Goal: Information Seeking & Learning: Learn about a topic

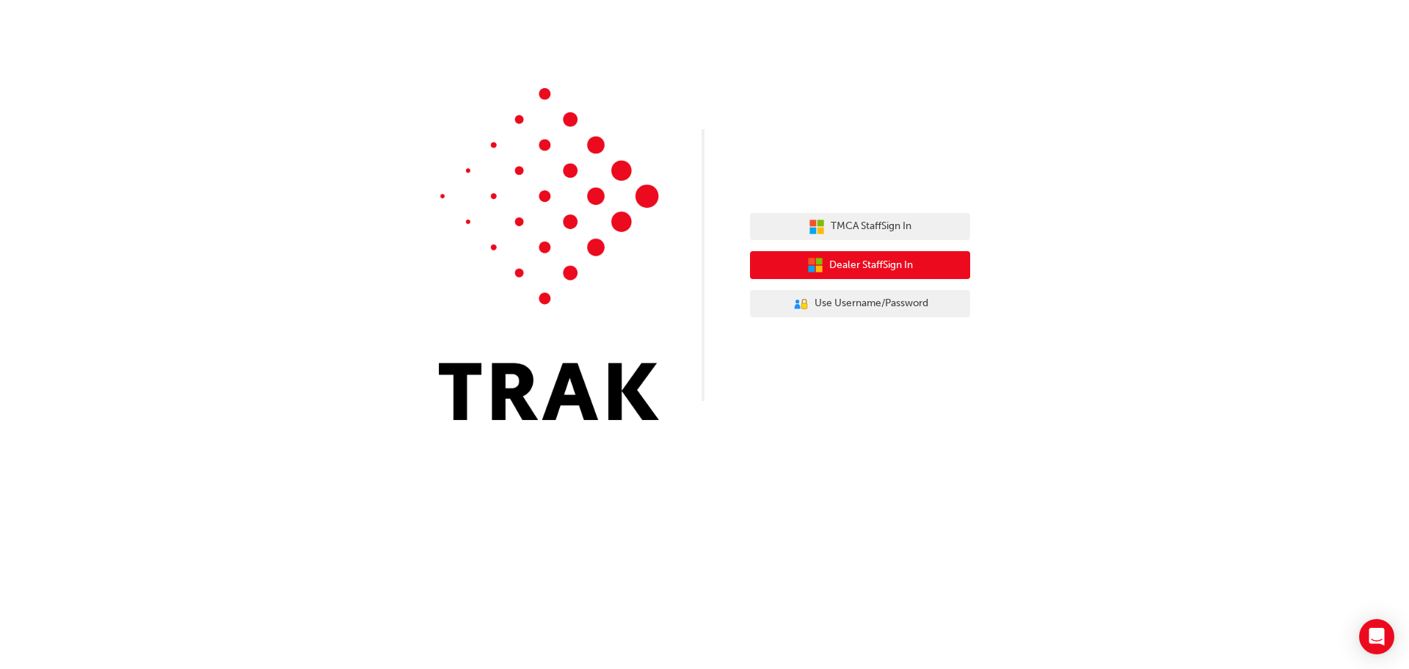
click at [887, 268] on span "Dealer Staff Sign In" at bounding box center [871, 265] width 84 height 17
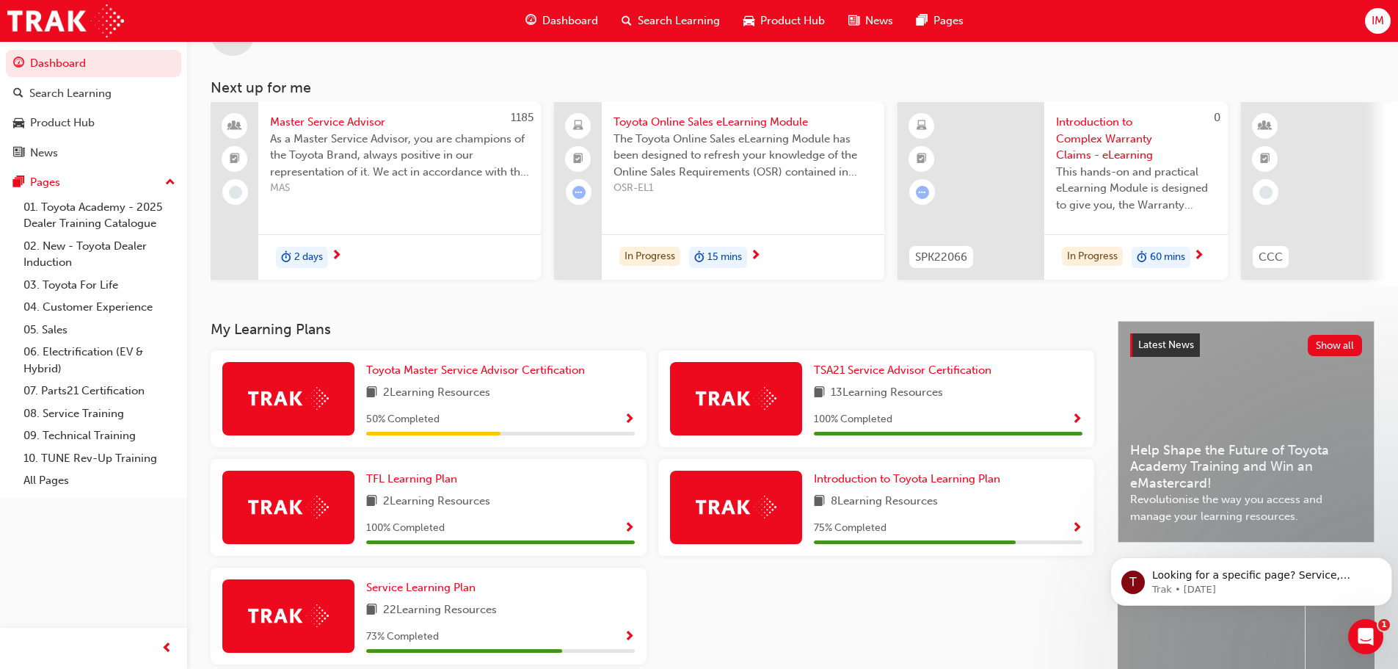
scroll to position [208, 0]
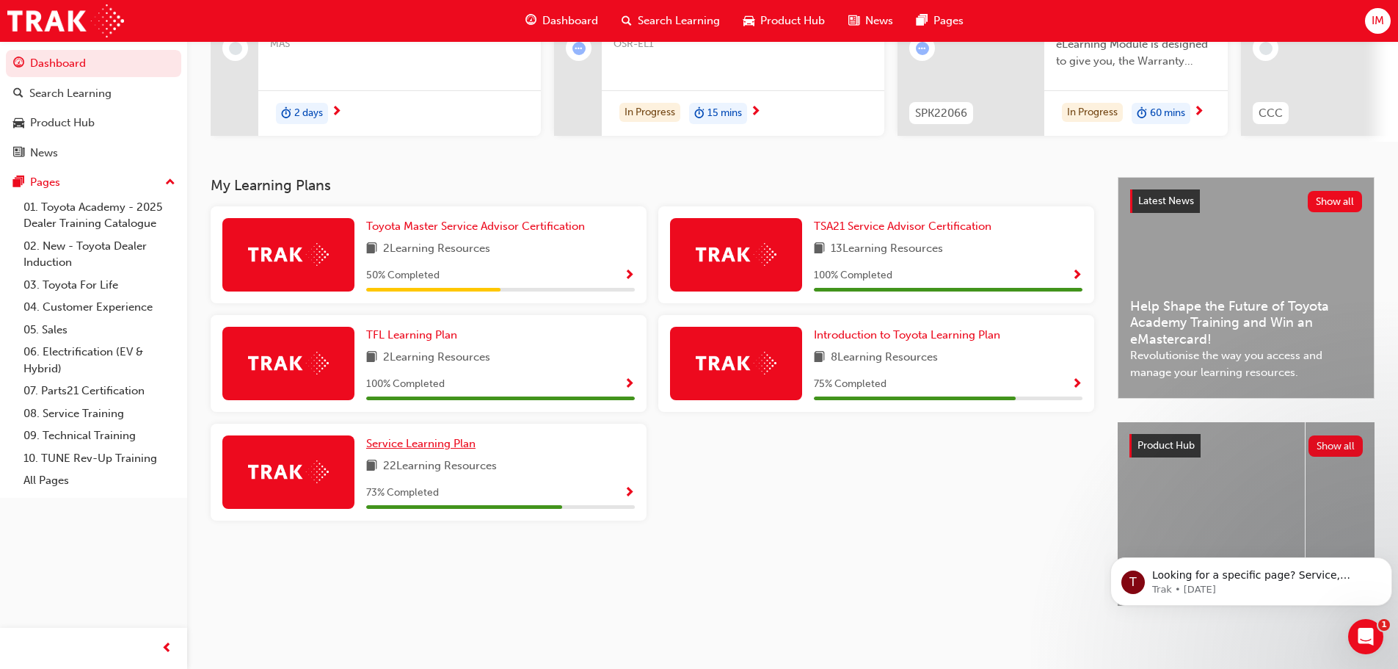
click at [415, 437] on span "Service Learning Plan" at bounding box center [420, 443] width 109 height 13
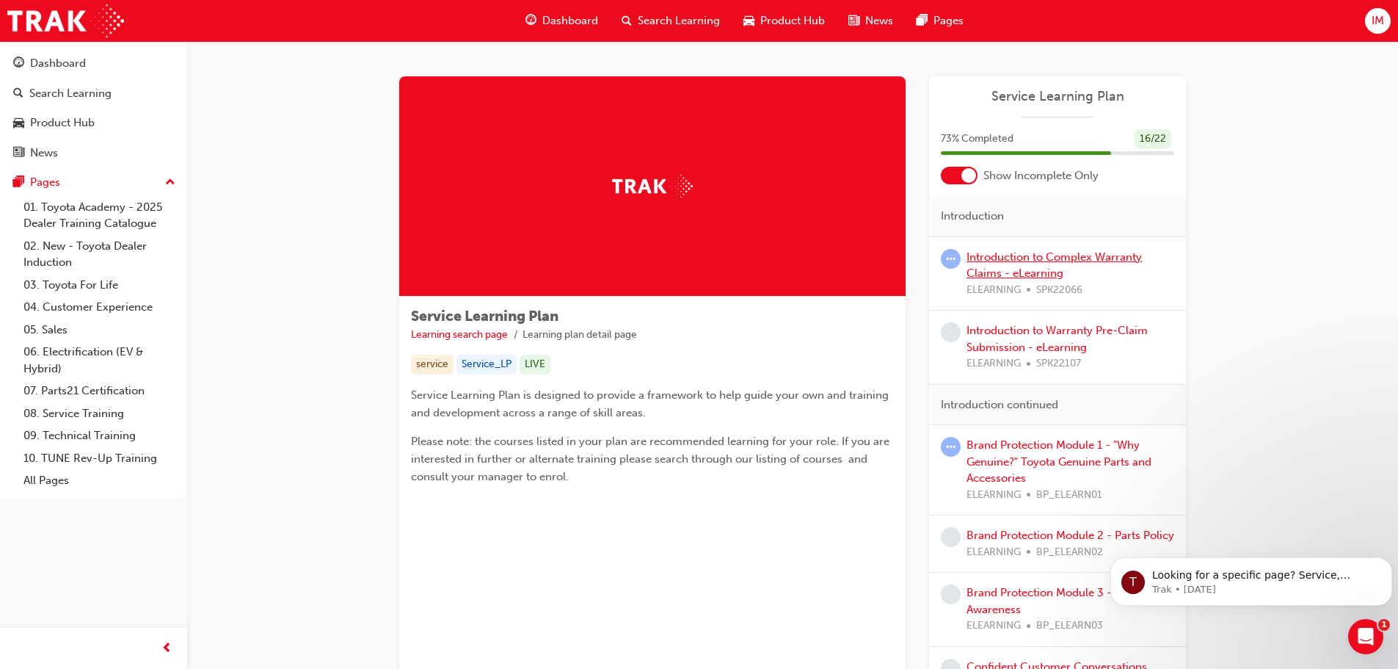
click at [1007, 267] on link "Introduction to Complex Warranty Claims - eLearning" at bounding box center [1054, 265] width 175 height 30
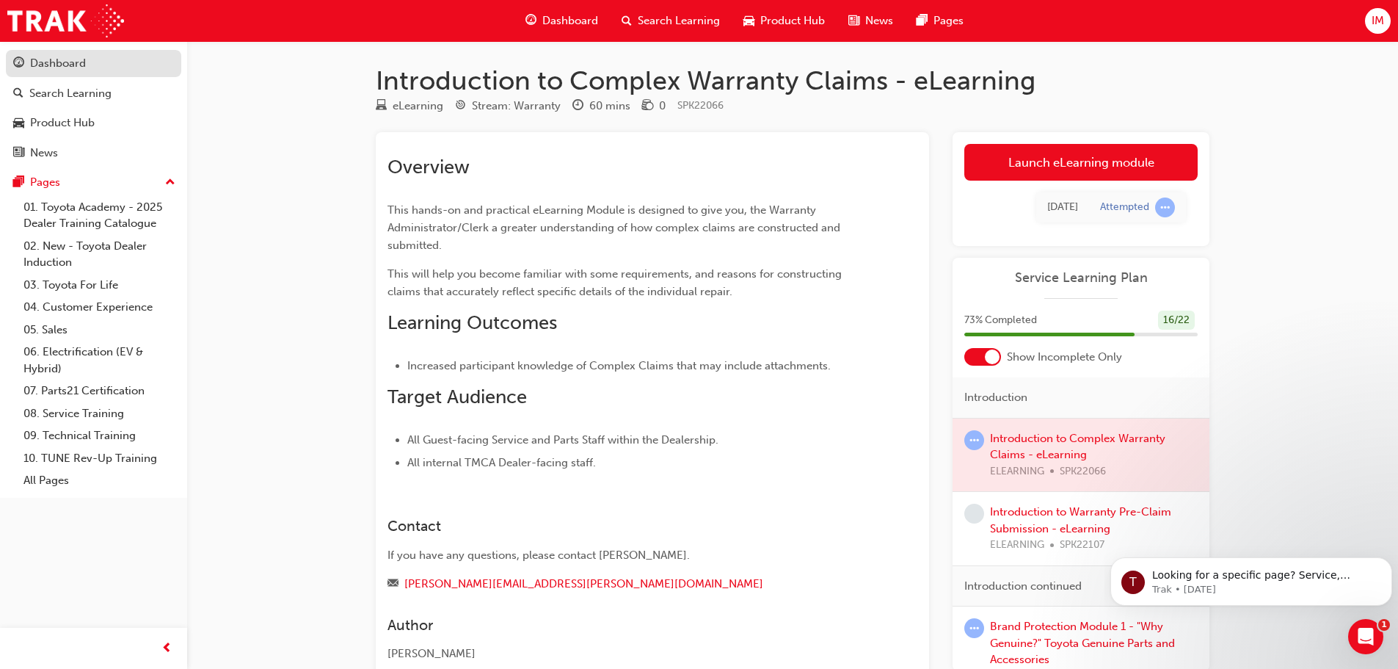
click at [46, 51] on link "Dashboard" at bounding box center [93, 63] width 175 height 27
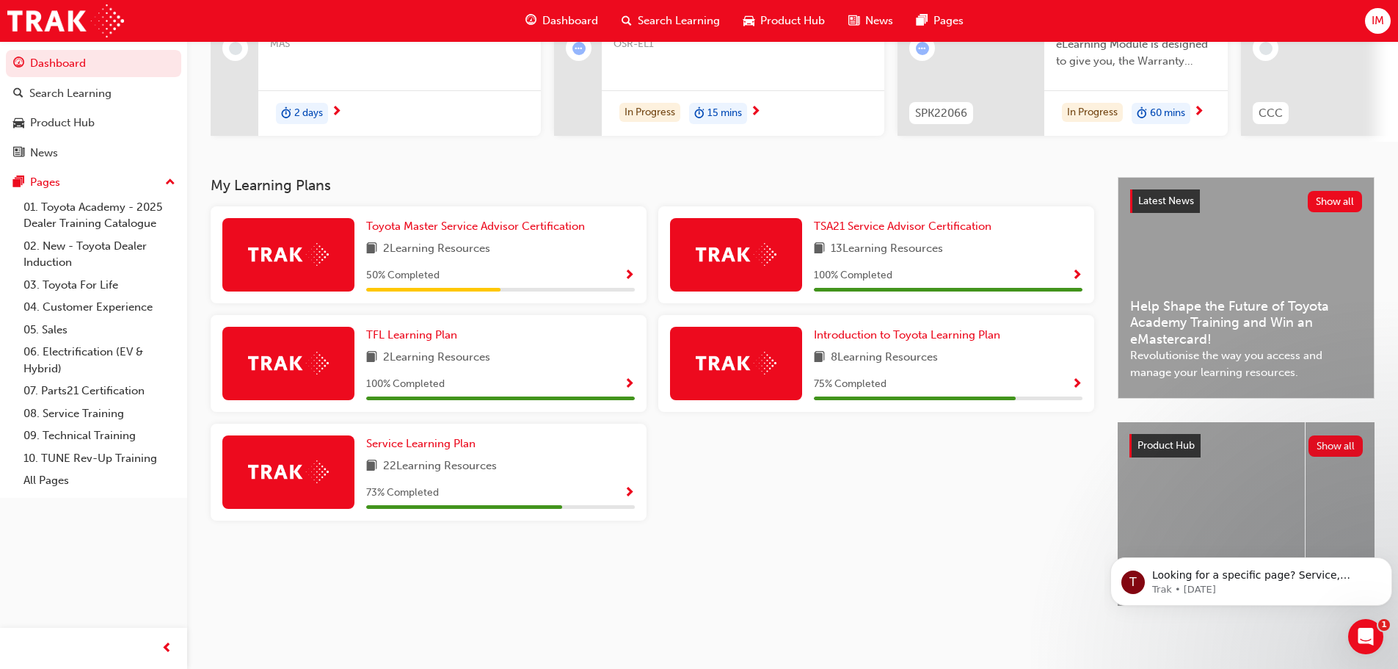
scroll to position [208, 0]
click at [895, 330] on span "Introduction to Toyota Learning Plan" at bounding box center [907, 334] width 186 height 13
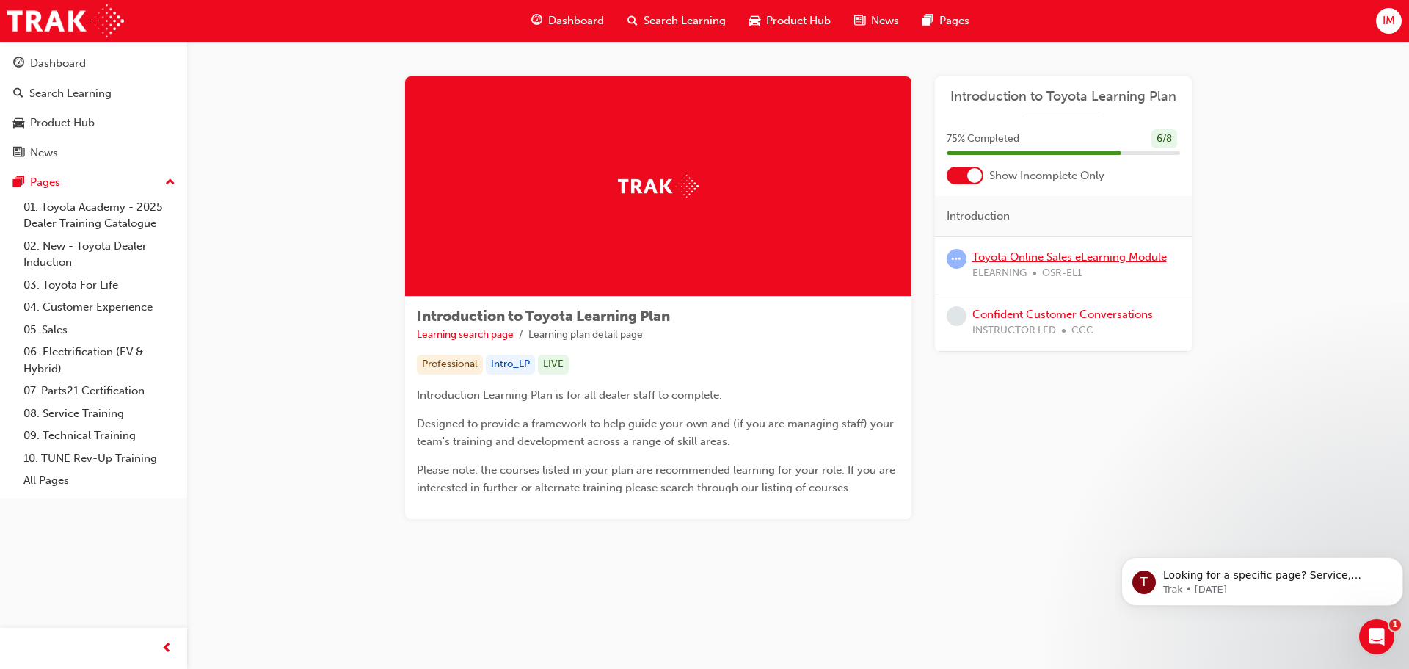
click at [1045, 261] on link "Toyota Online Sales eLearning Module" at bounding box center [1070, 256] width 195 height 13
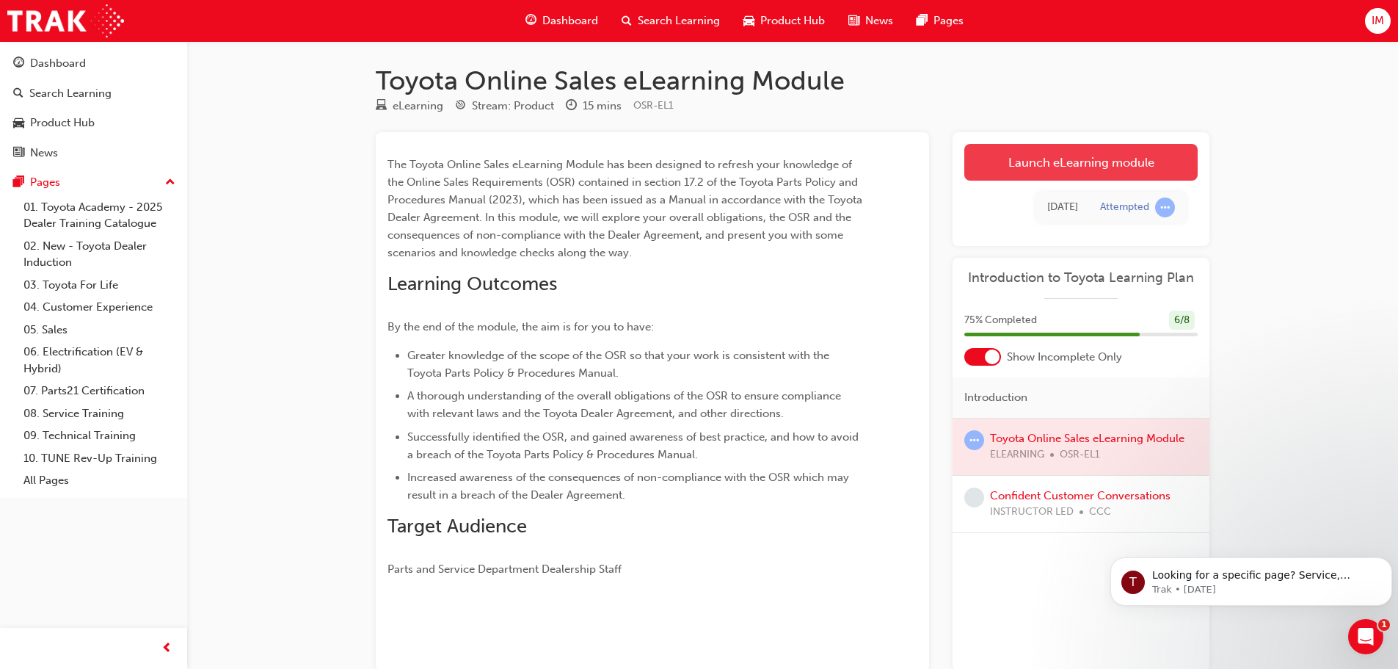
click at [1026, 159] on link "Launch eLearning module" at bounding box center [1081, 162] width 233 height 37
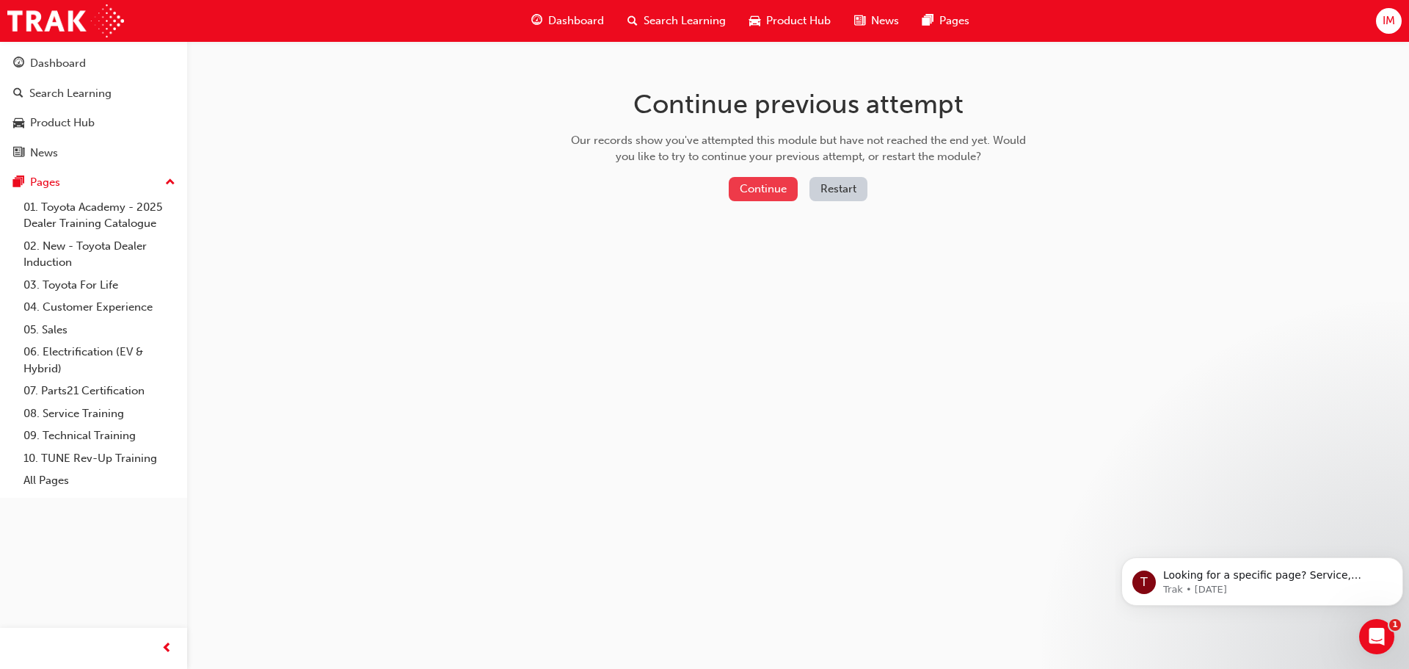
click at [766, 193] on button "Continue" at bounding box center [763, 189] width 69 height 24
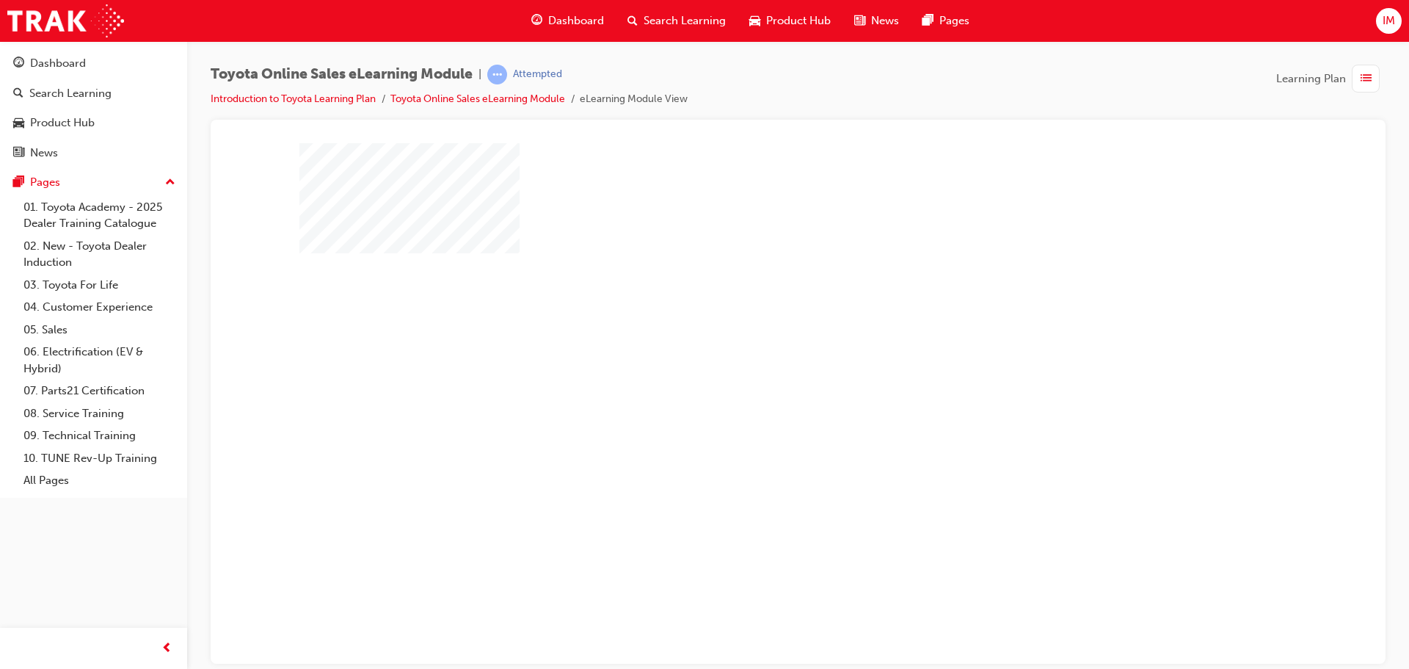
click at [756, 360] on div "play" at bounding box center [756, 360] width 0 height 0
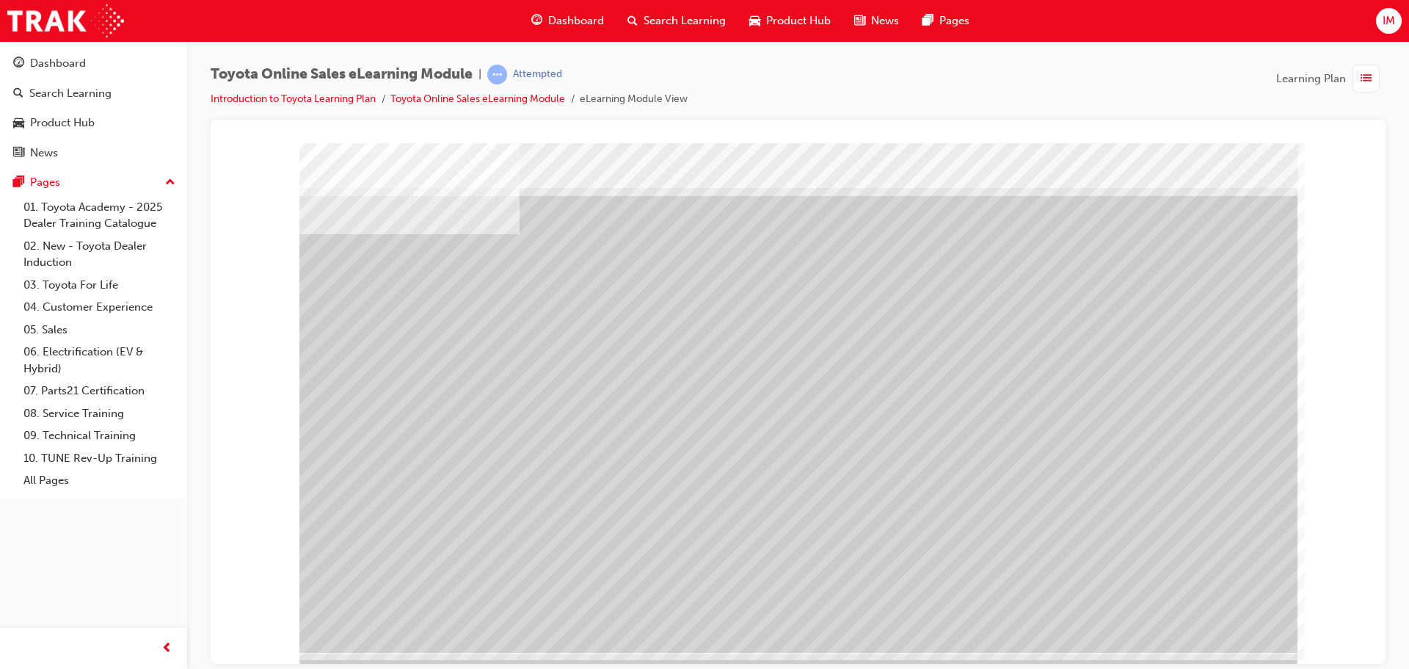
scroll to position [30, 0]
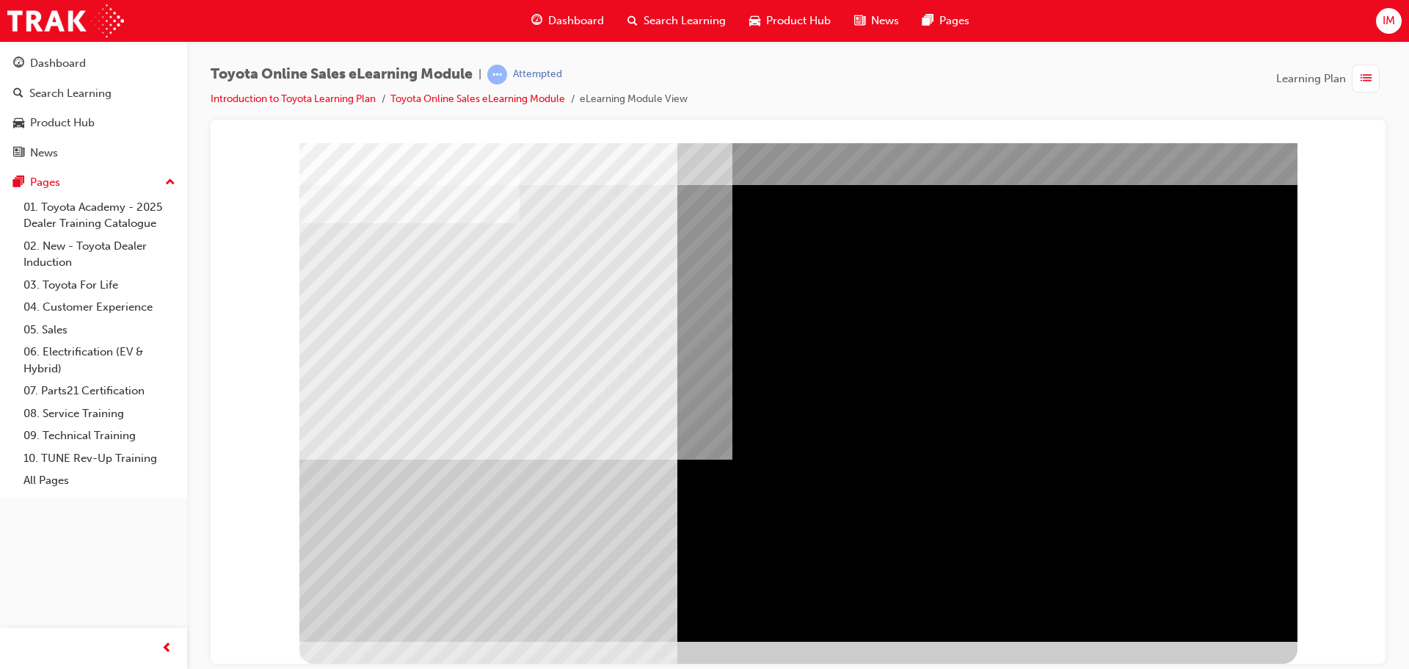
scroll to position [0, 0]
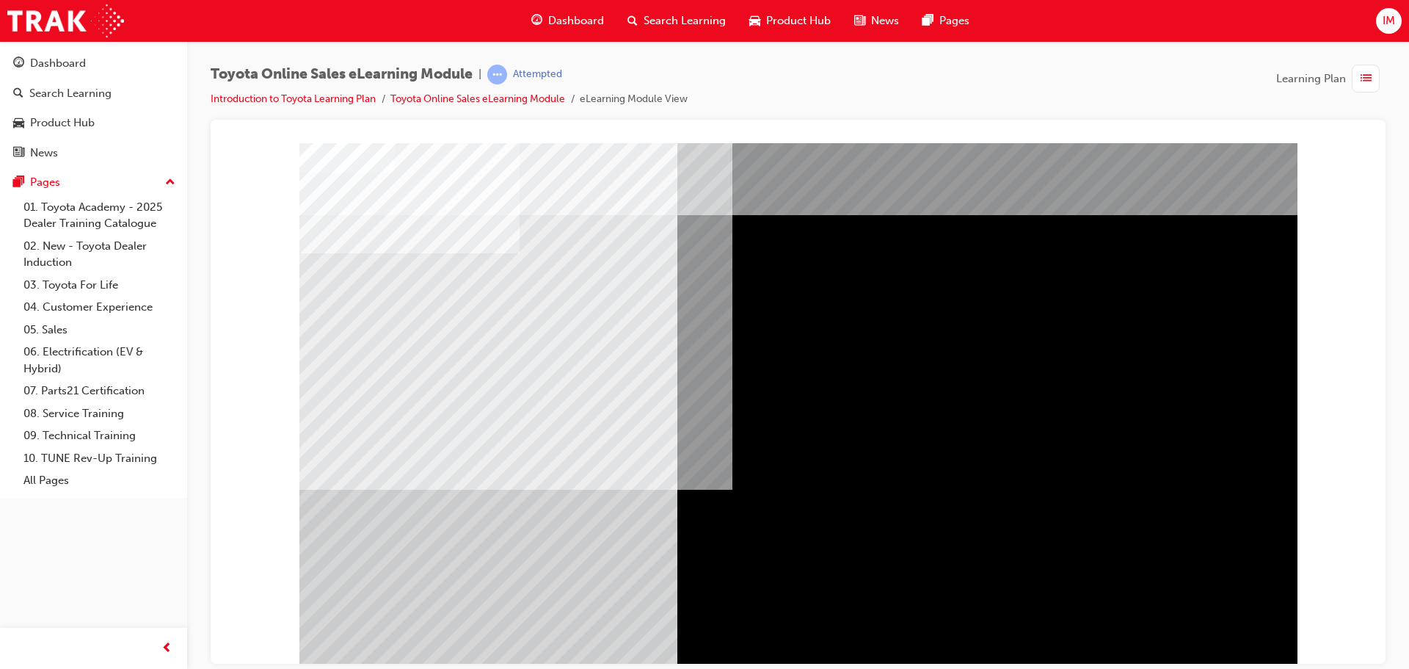
drag, startPoint x: 1221, startPoint y: 622, endPoint x: 1222, endPoint y: 633, distance: 10.3
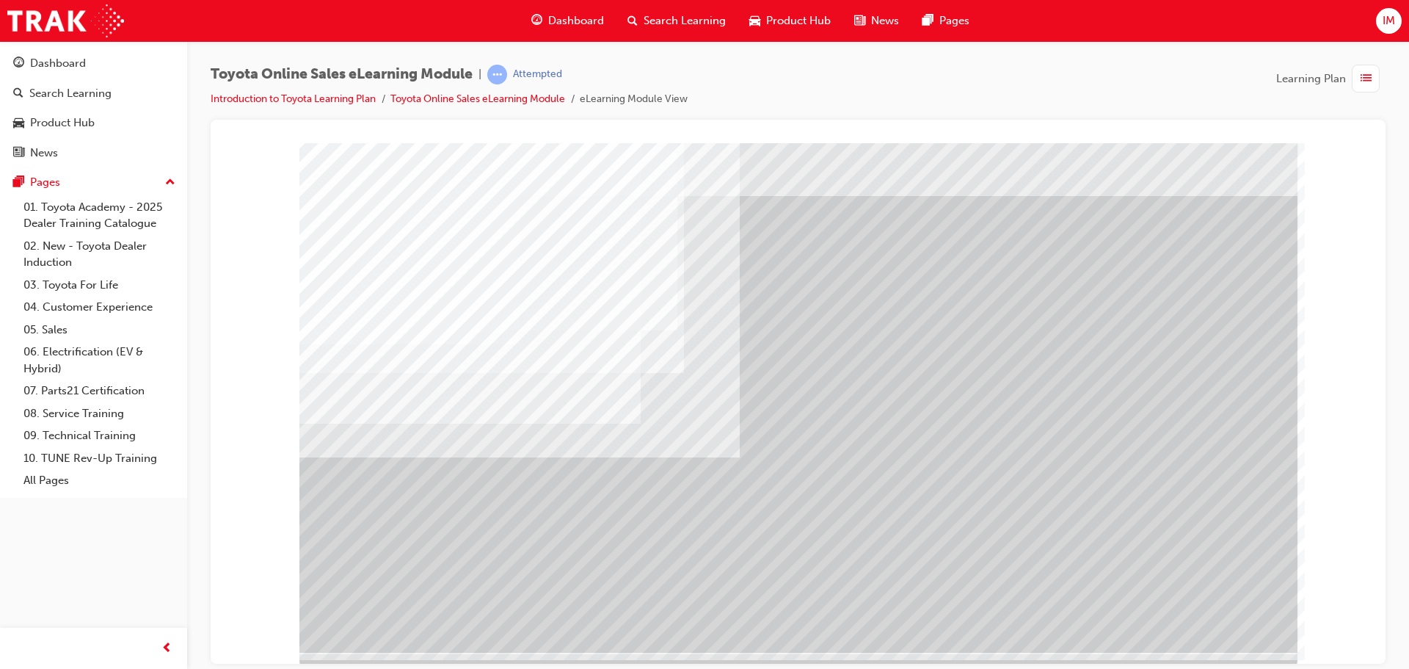
scroll to position [30, 0]
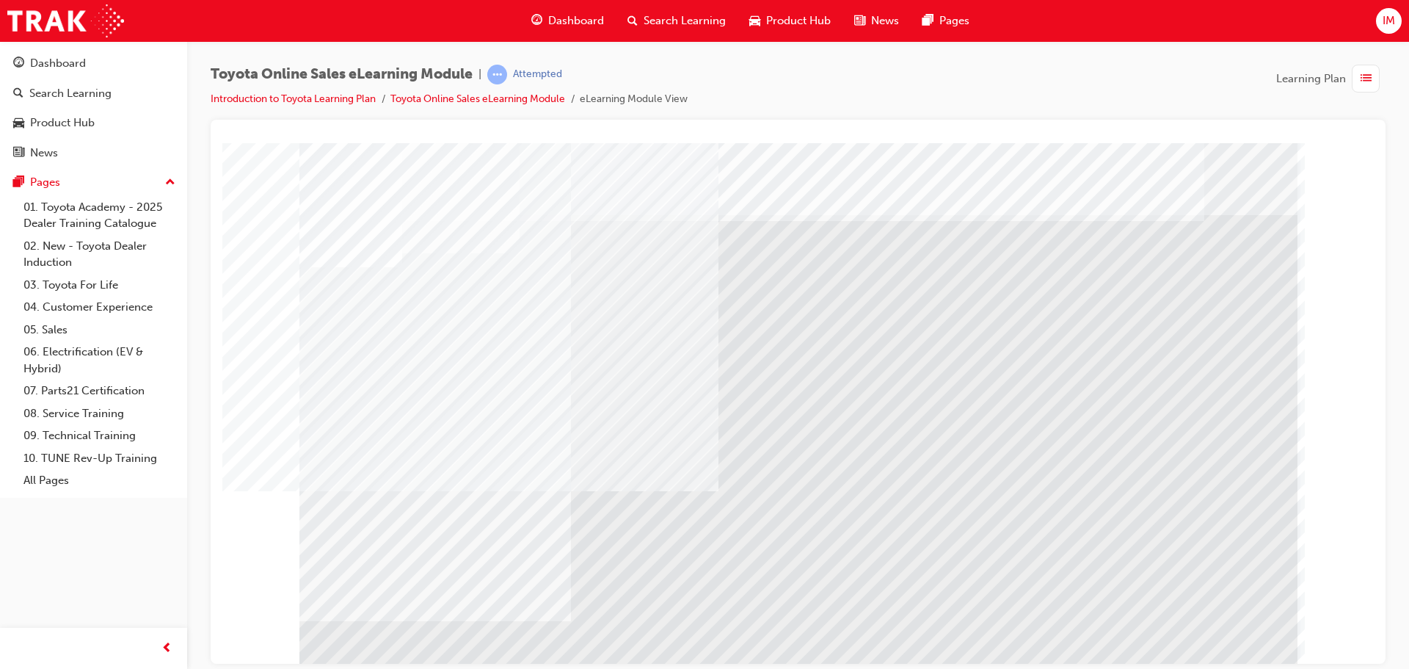
drag, startPoint x: 670, startPoint y: 468, endPoint x: 634, endPoint y: 482, distance: 38.3
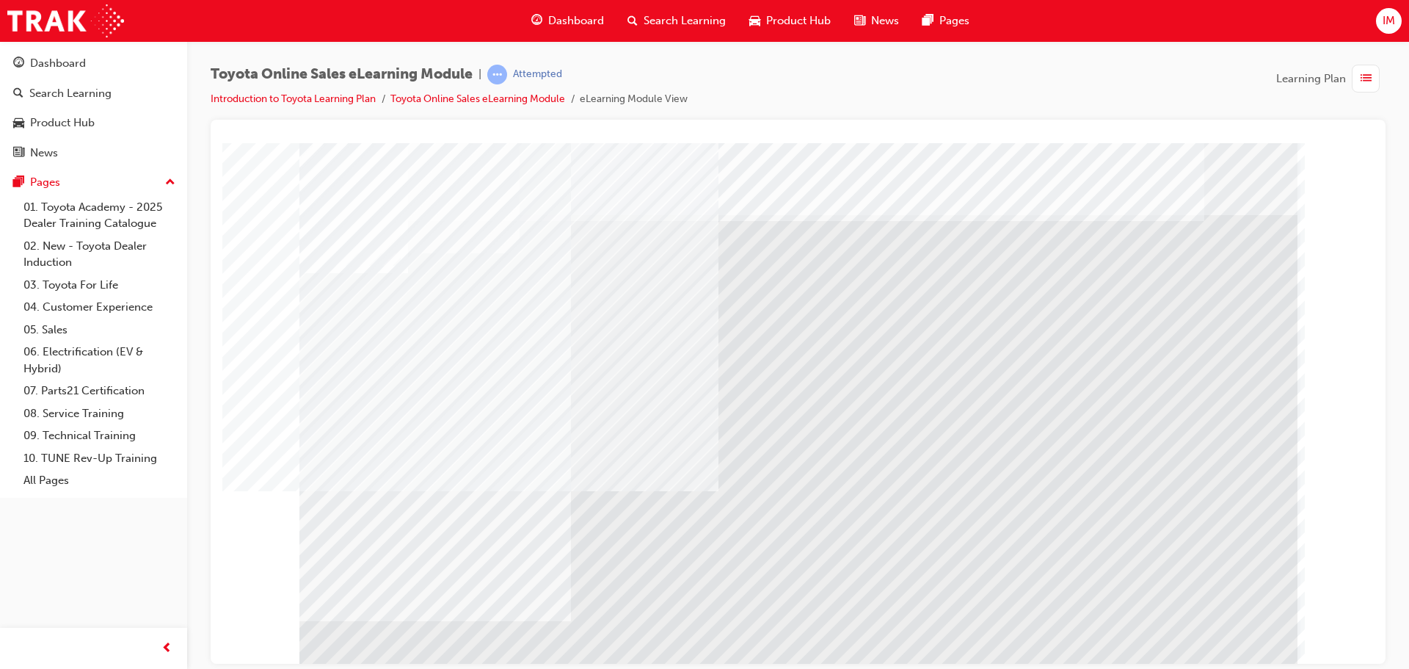
drag, startPoint x: 391, startPoint y: 489, endPoint x: 410, endPoint y: 492, distance: 20.0
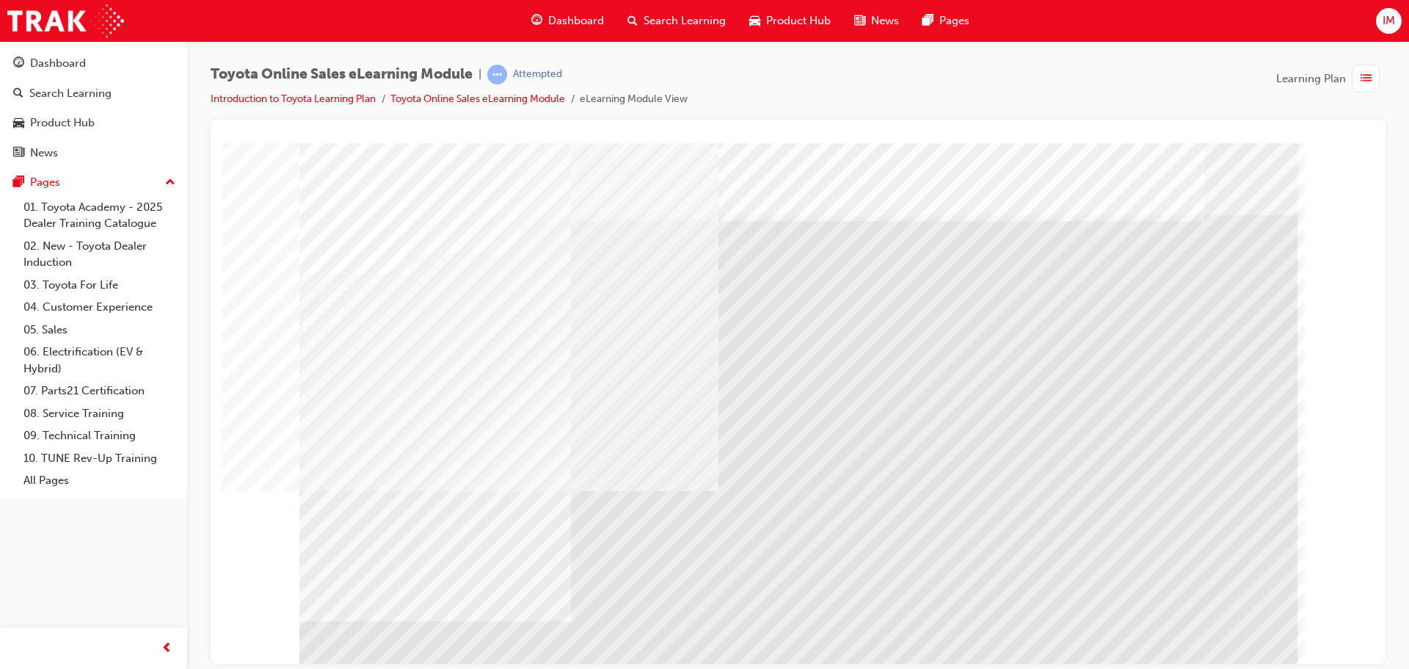
click at [1188, 189] on td "Loading..." at bounding box center [798, 170] width 1137 height 40
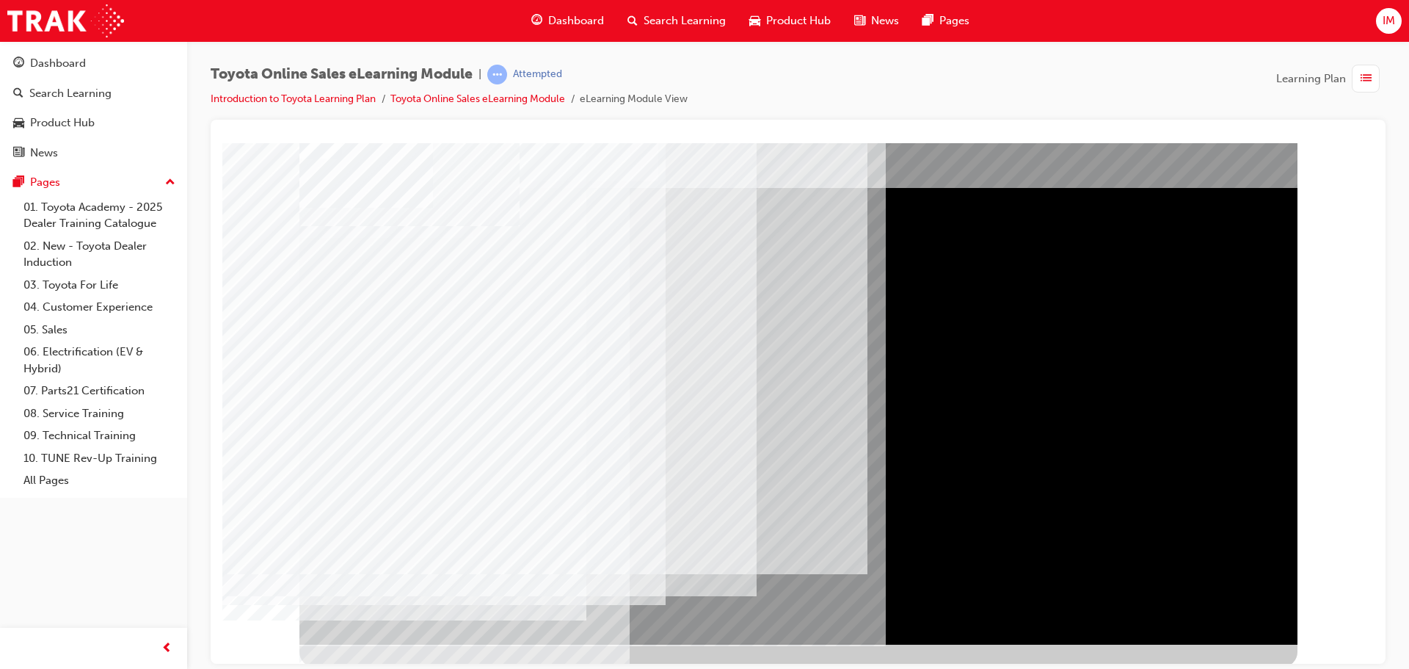
scroll to position [30, 0]
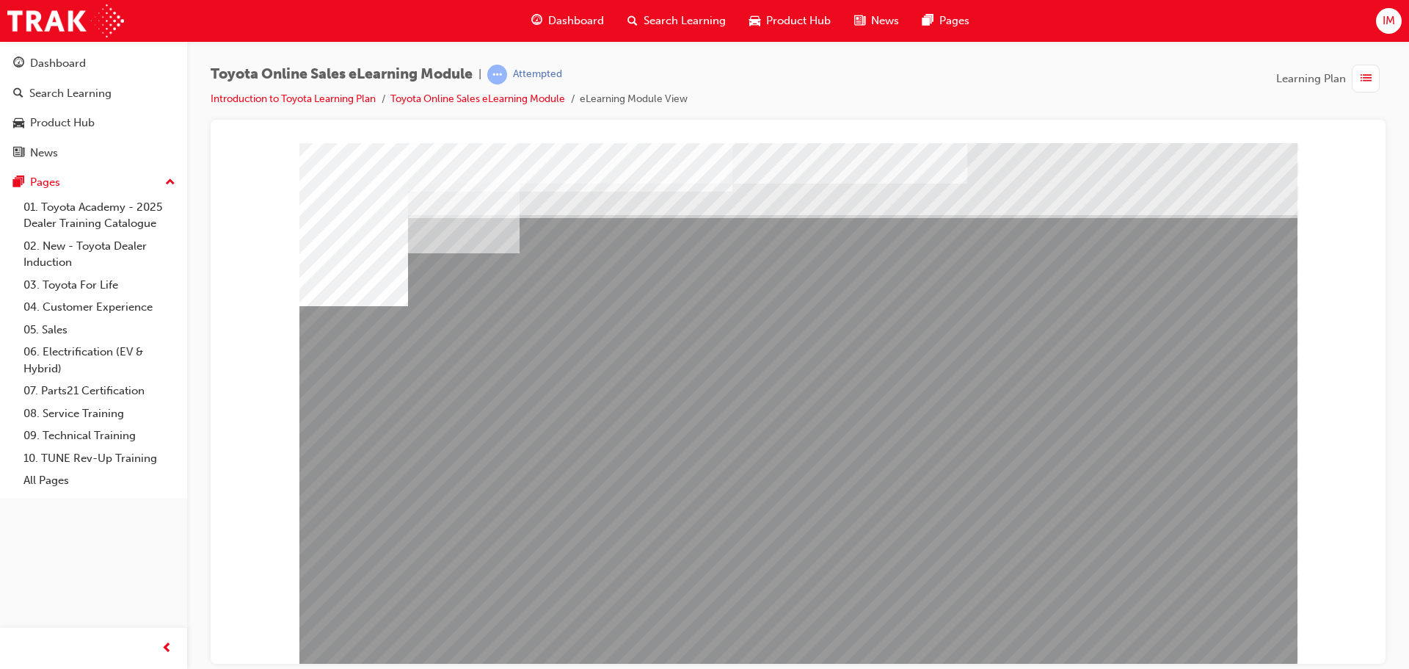
drag, startPoint x: 622, startPoint y: 520, endPoint x: 706, endPoint y: 527, distance: 83.9
drag, startPoint x: 710, startPoint y: 528, endPoint x: 762, endPoint y: 534, distance: 52.5
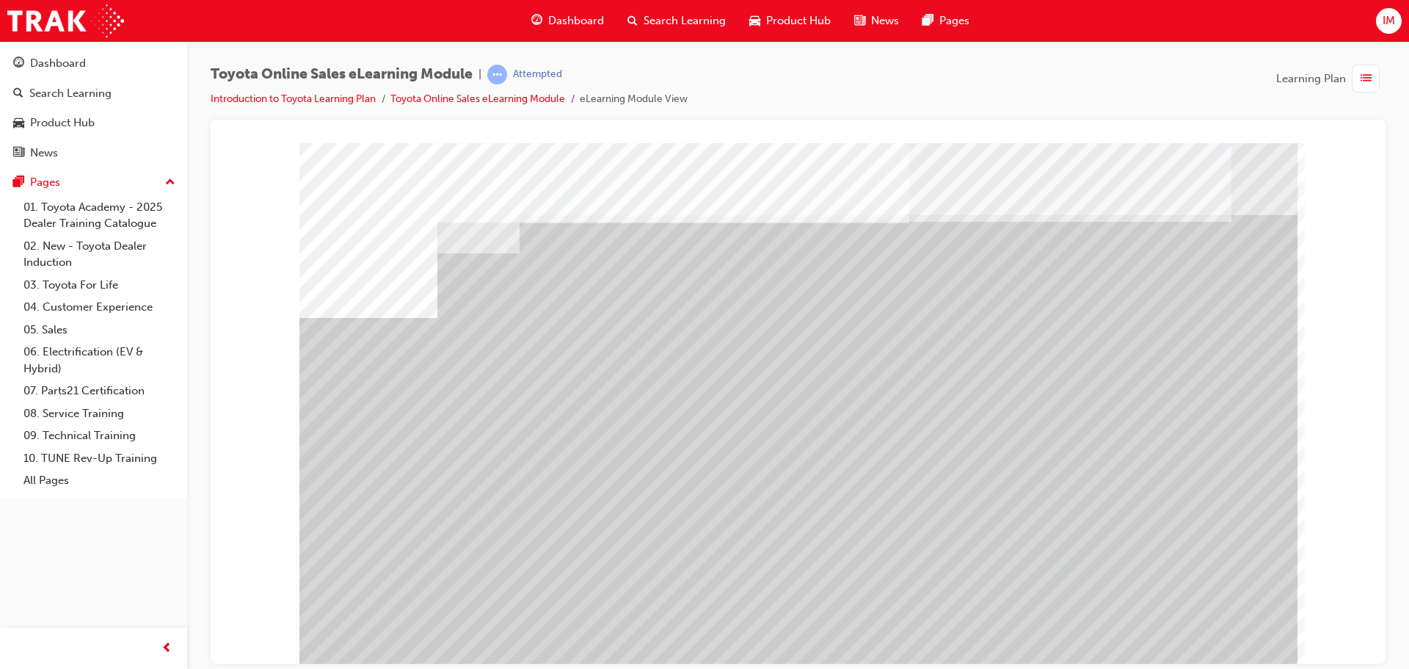
drag, startPoint x: 985, startPoint y: 517, endPoint x: 1164, endPoint y: 549, distance: 181.9
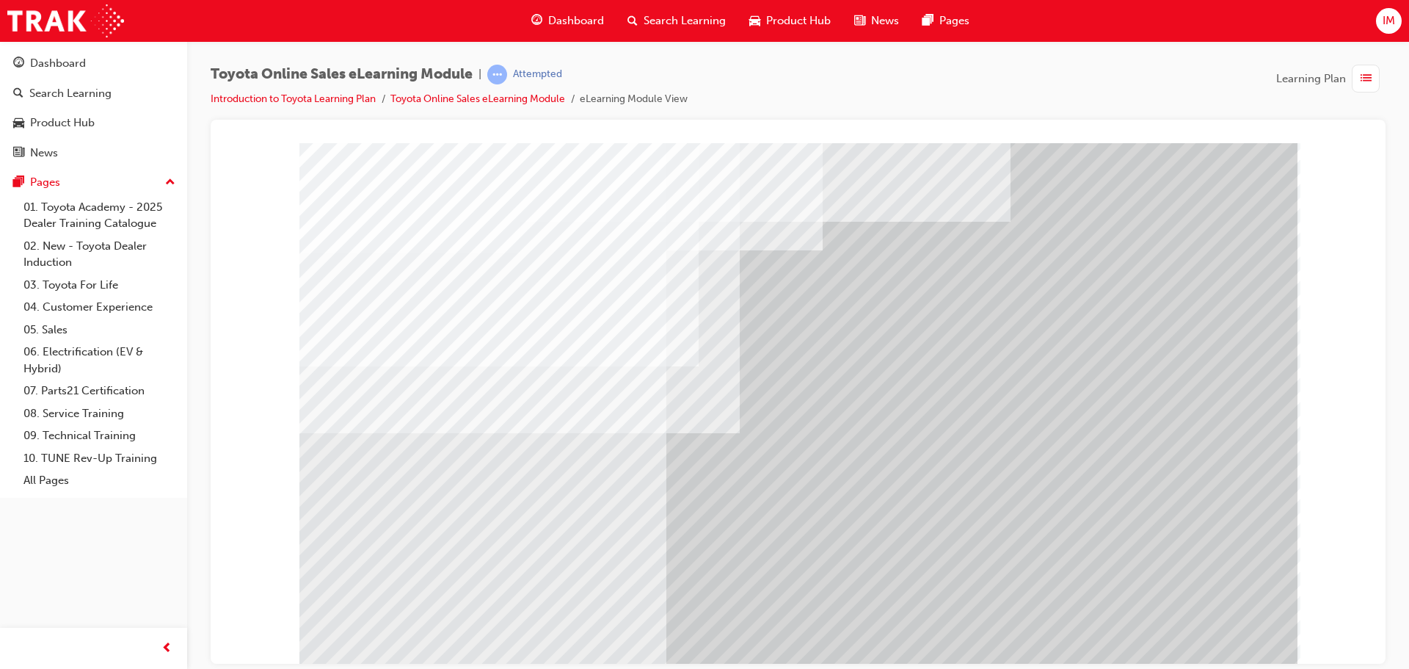
drag, startPoint x: 1226, startPoint y: 656, endPoint x: 1223, endPoint y: 637, distance: 19.3
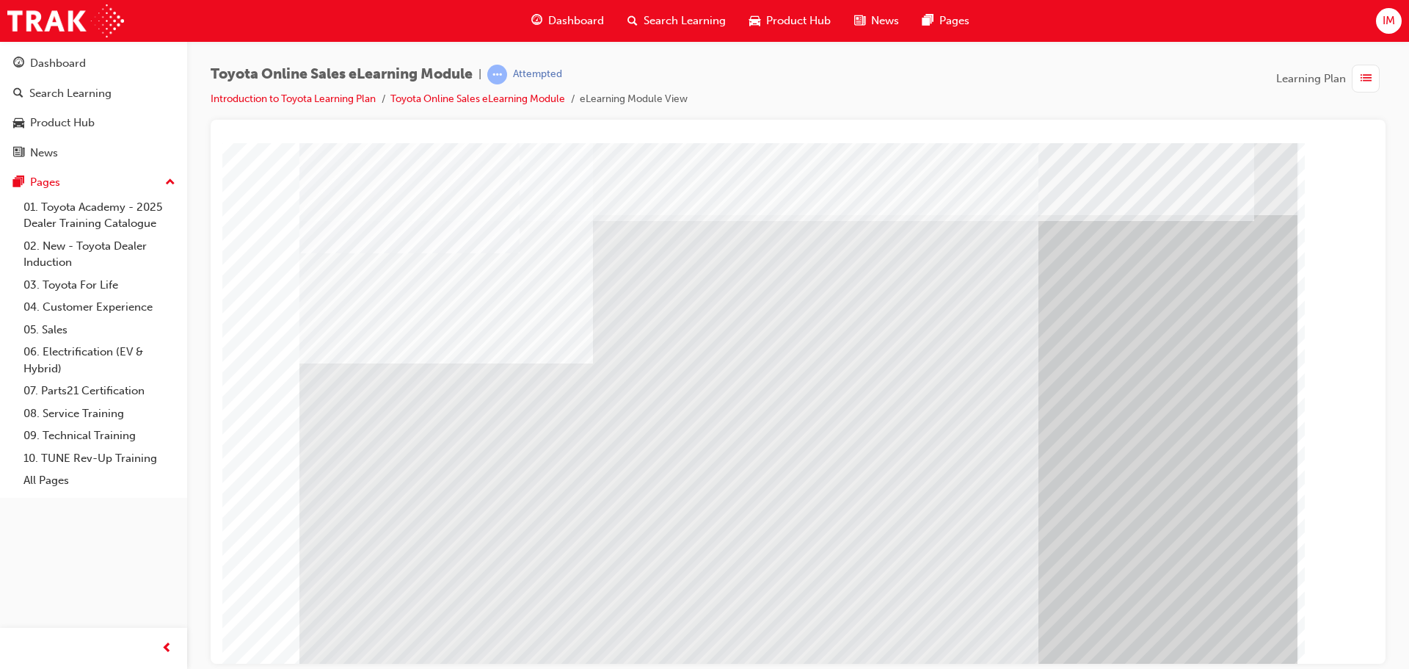
drag, startPoint x: 619, startPoint y: 596, endPoint x: 872, endPoint y: 588, distance: 253.4
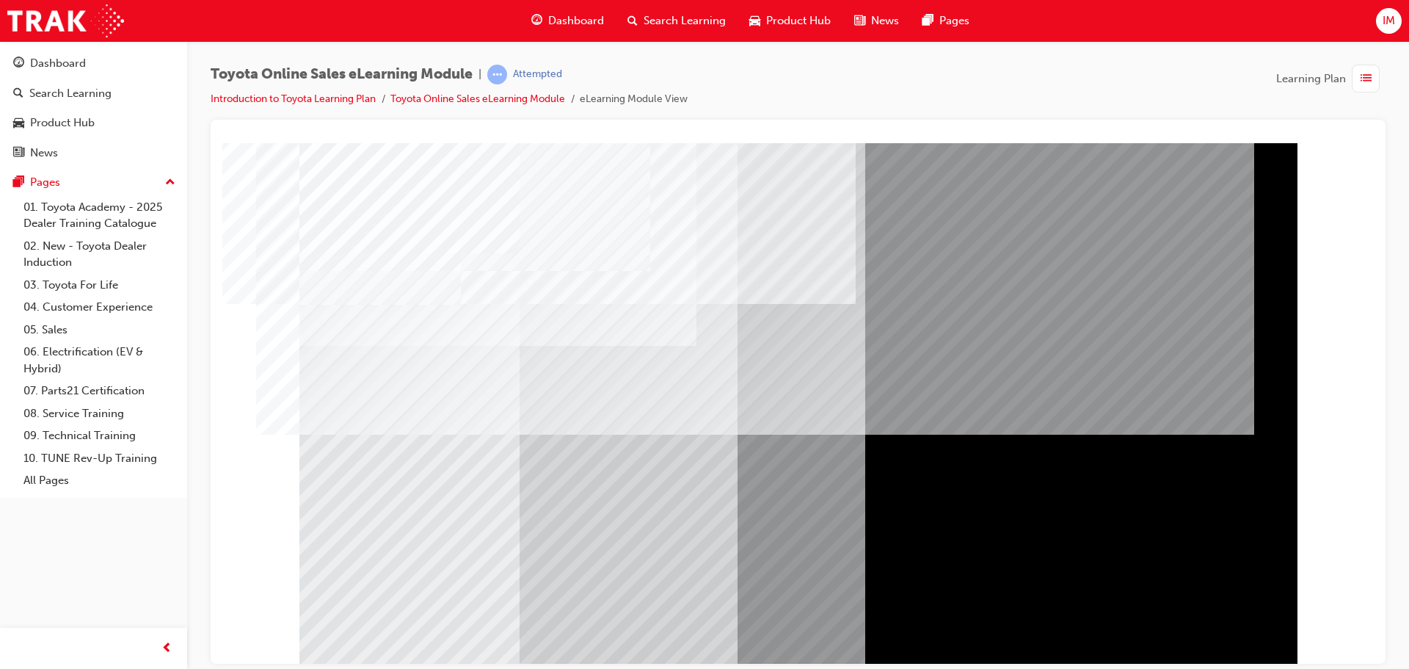
drag, startPoint x: 540, startPoint y: 391, endPoint x: 535, endPoint y: 381, distance: 10.5
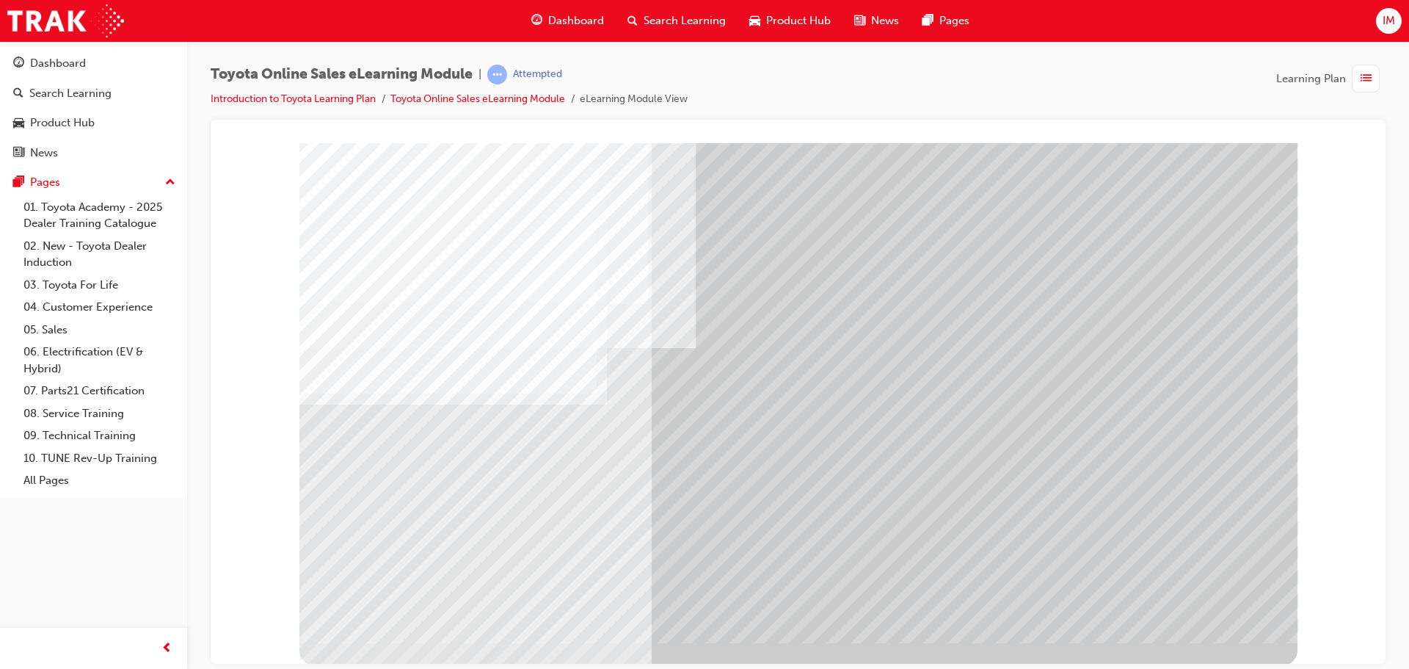
scroll to position [30, 0]
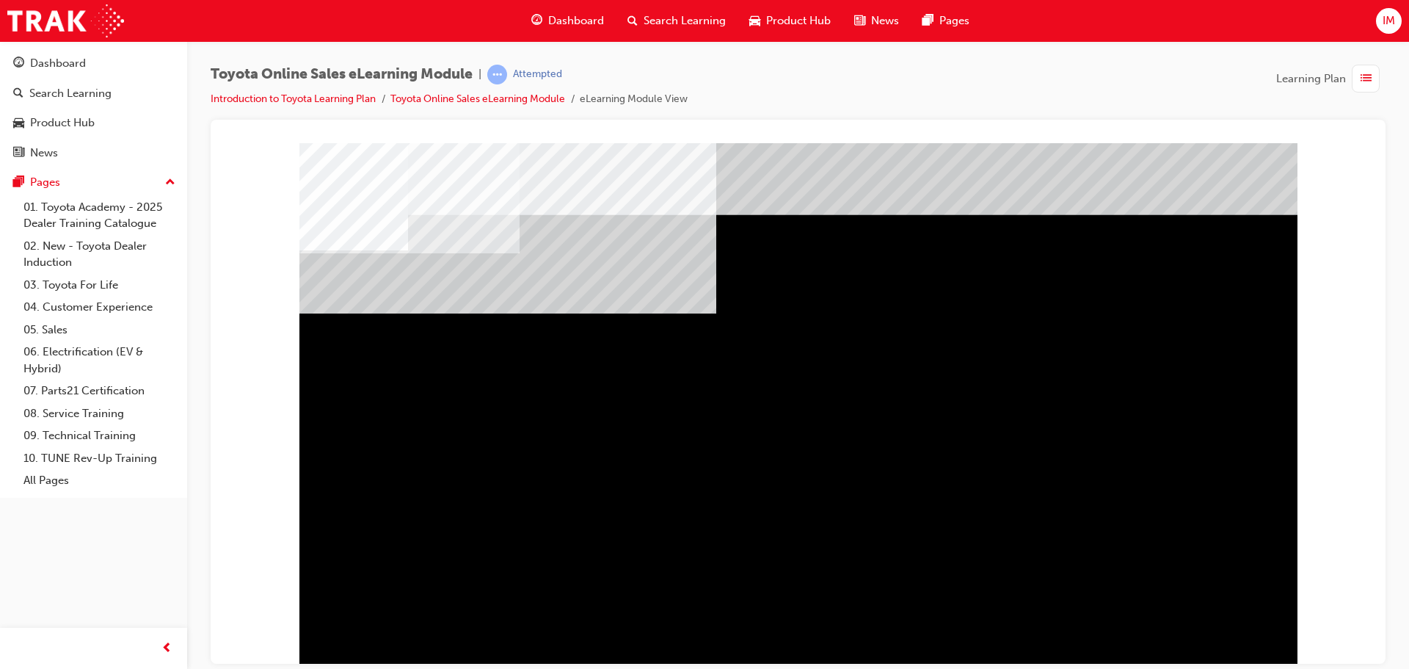
click at [395, 542] on div "multistate" at bounding box center [346, 527] width 95 height 29
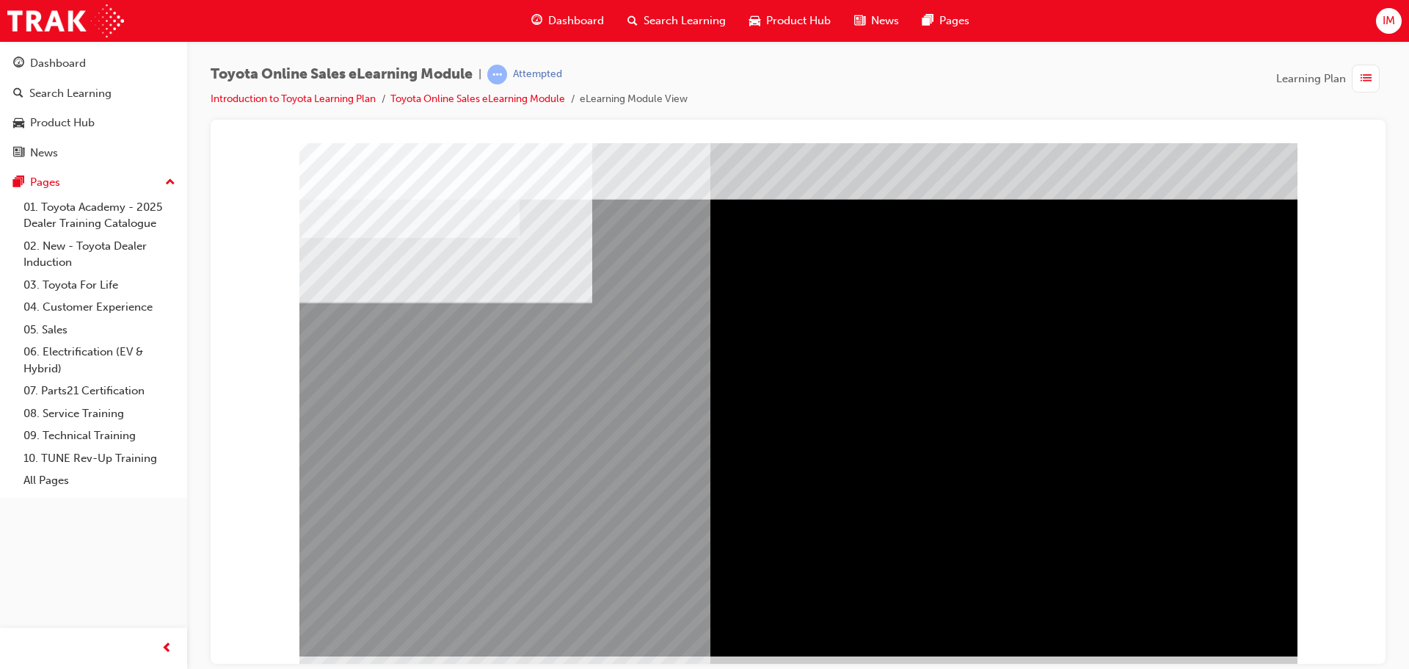
scroll to position [30, 0]
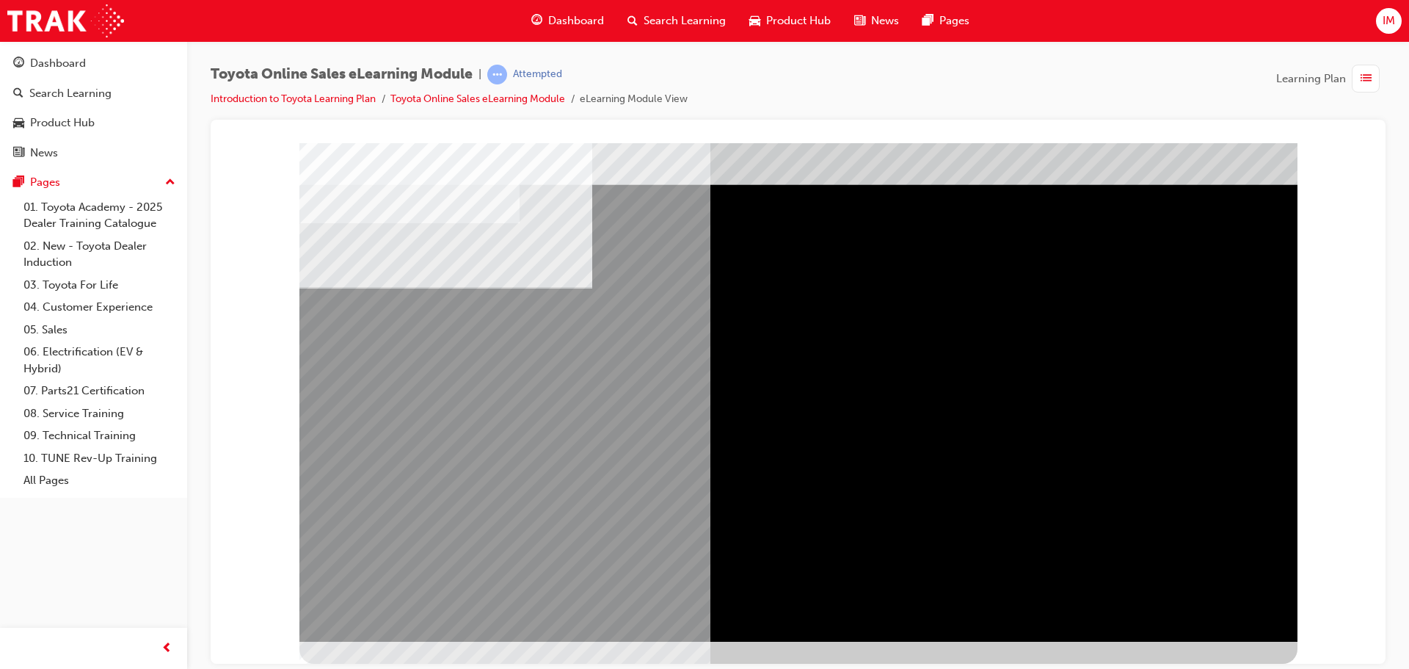
click at [1184, 593] on div "multistate" at bounding box center [798, 376] width 998 height 529
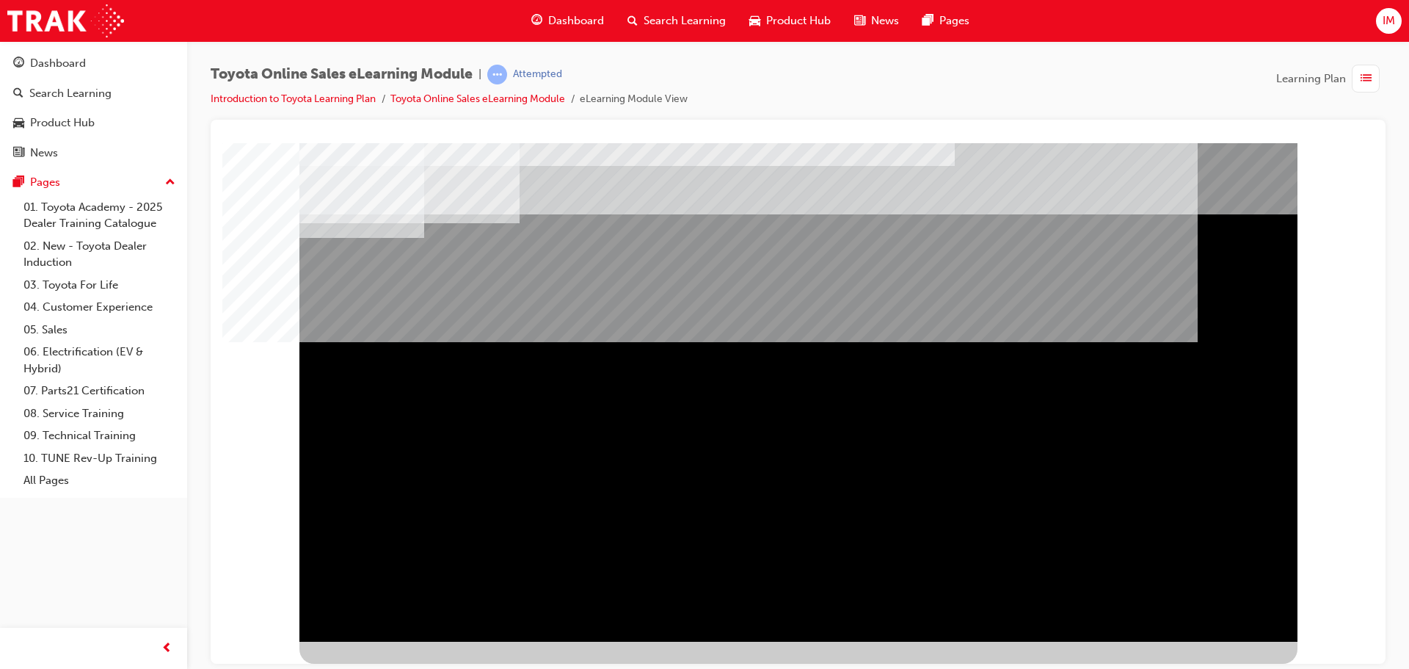
scroll to position [0, 0]
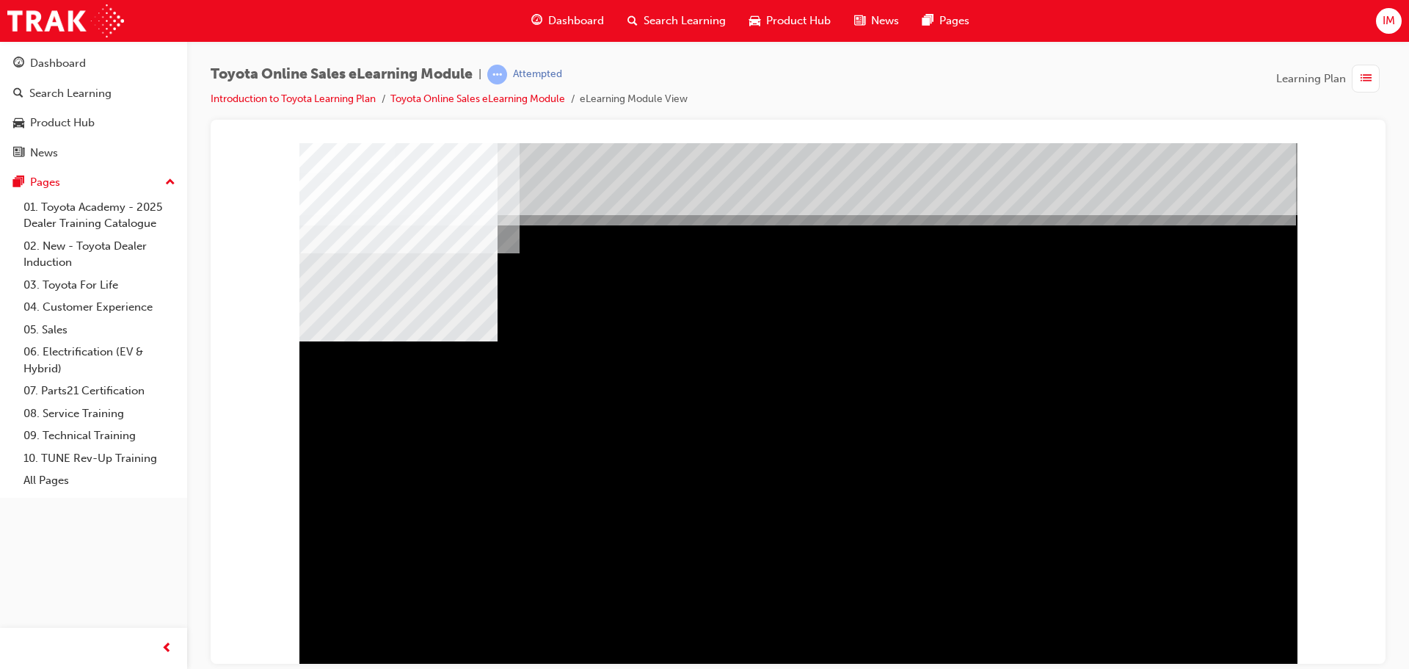
drag, startPoint x: 1160, startPoint y: 468, endPoint x: 1142, endPoint y: 476, distance: 19.7
click at [1157, 472] on div "multistate" at bounding box center [798, 406] width 998 height 529
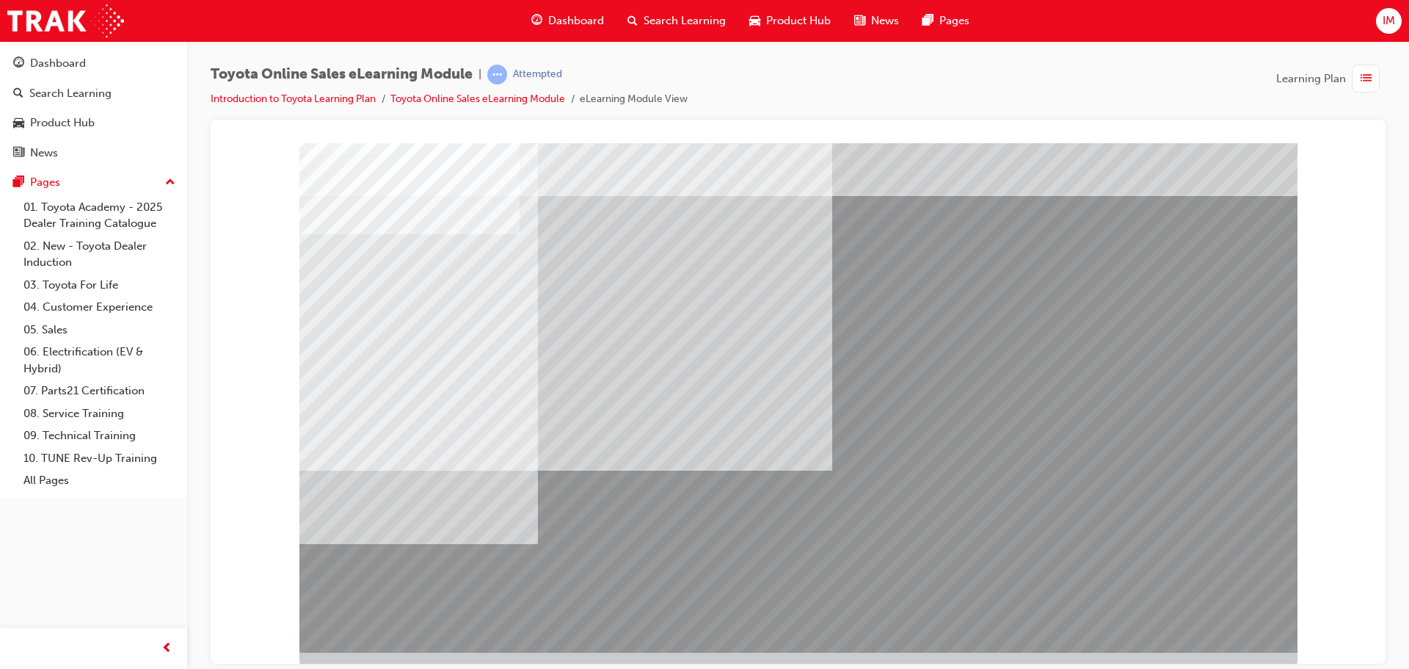
scroll to position [30, 0]
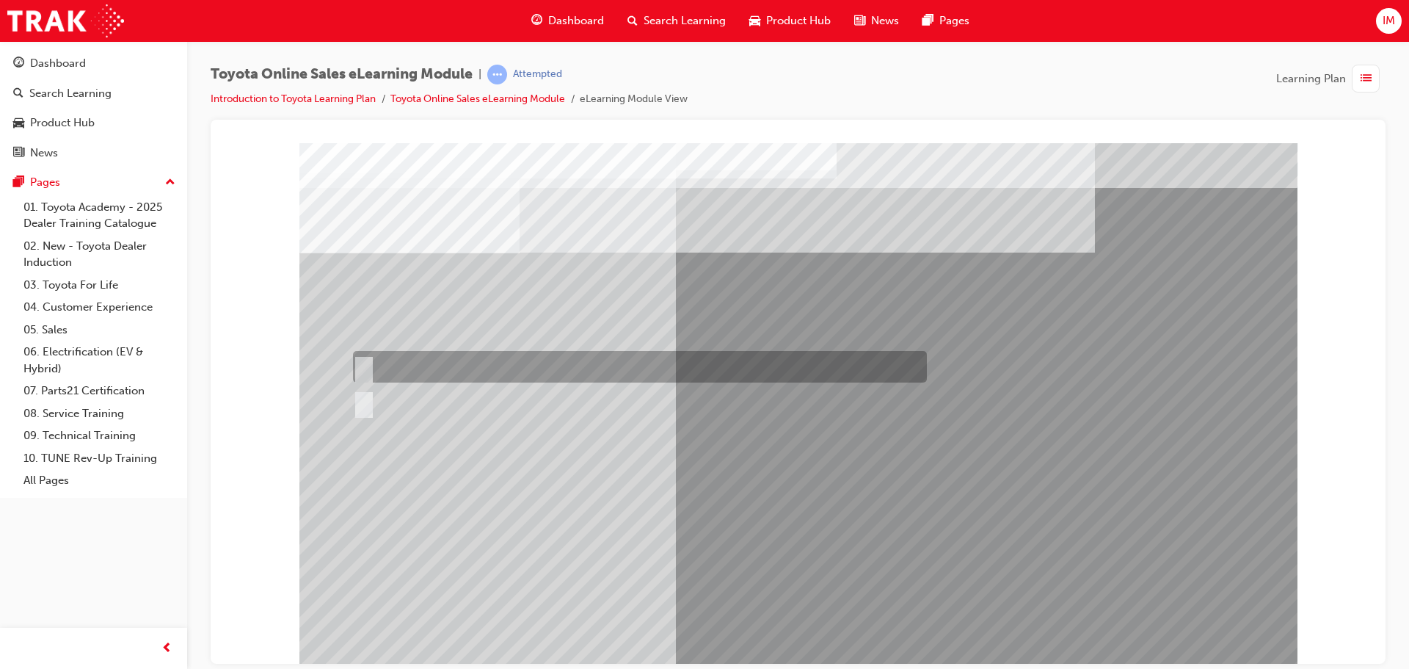
click at [401, 368] on div at bounding box center [636, 367] width 574 height 32
radio input "true"
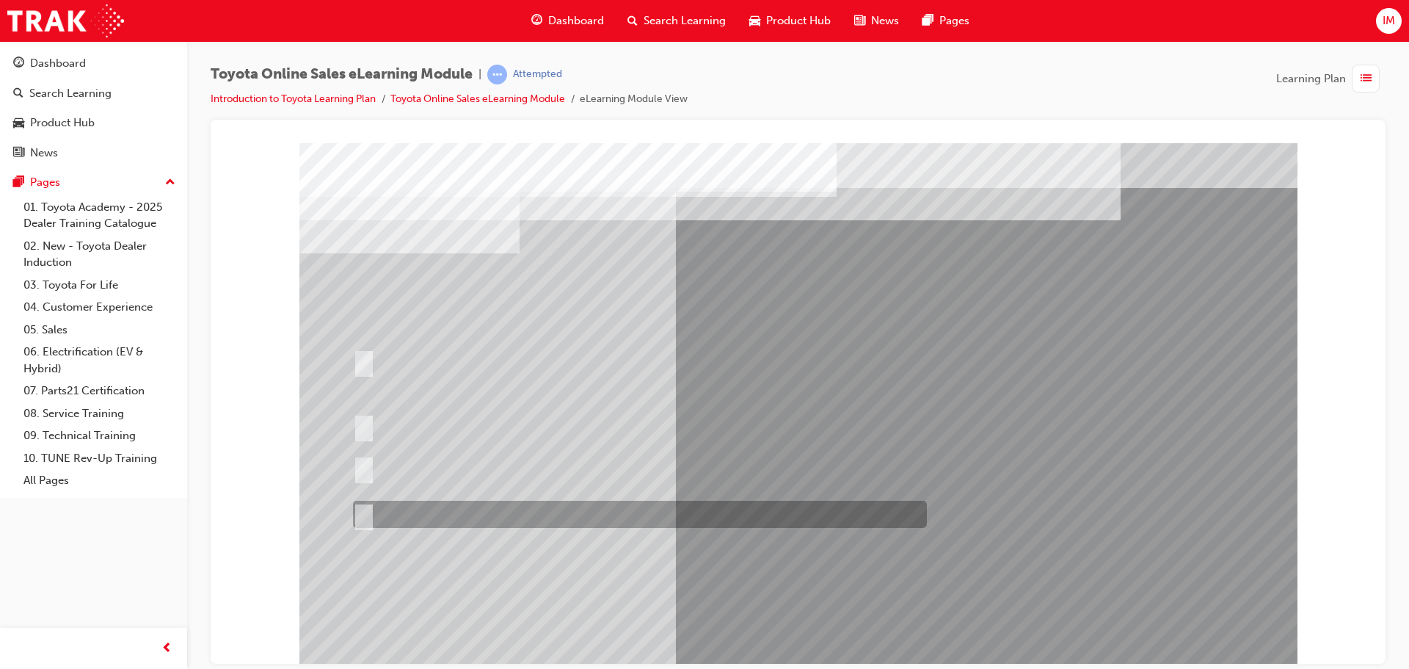
click at [509, 507] on div at bounding box center [636, 514] width 574 height 27
radio input "true"
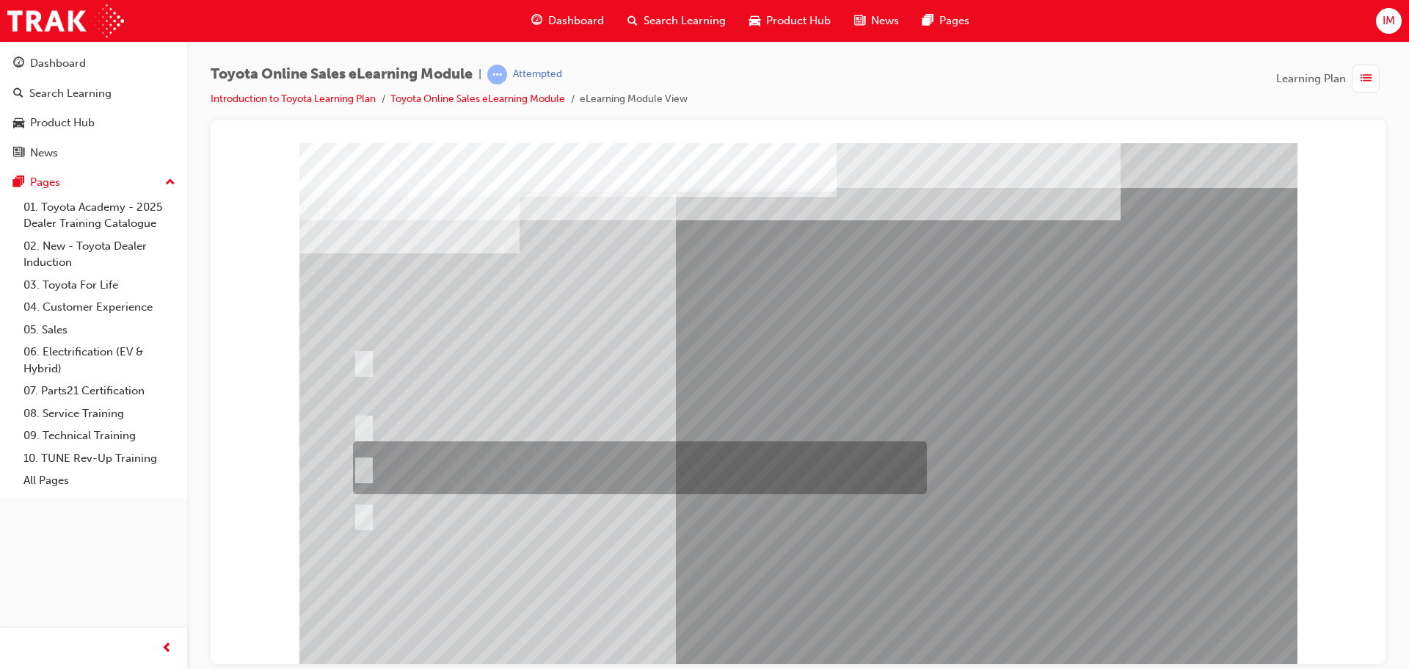
click at [523, 473] on div at bounding box center [636, 467] width 574 height 53
radio input "true"
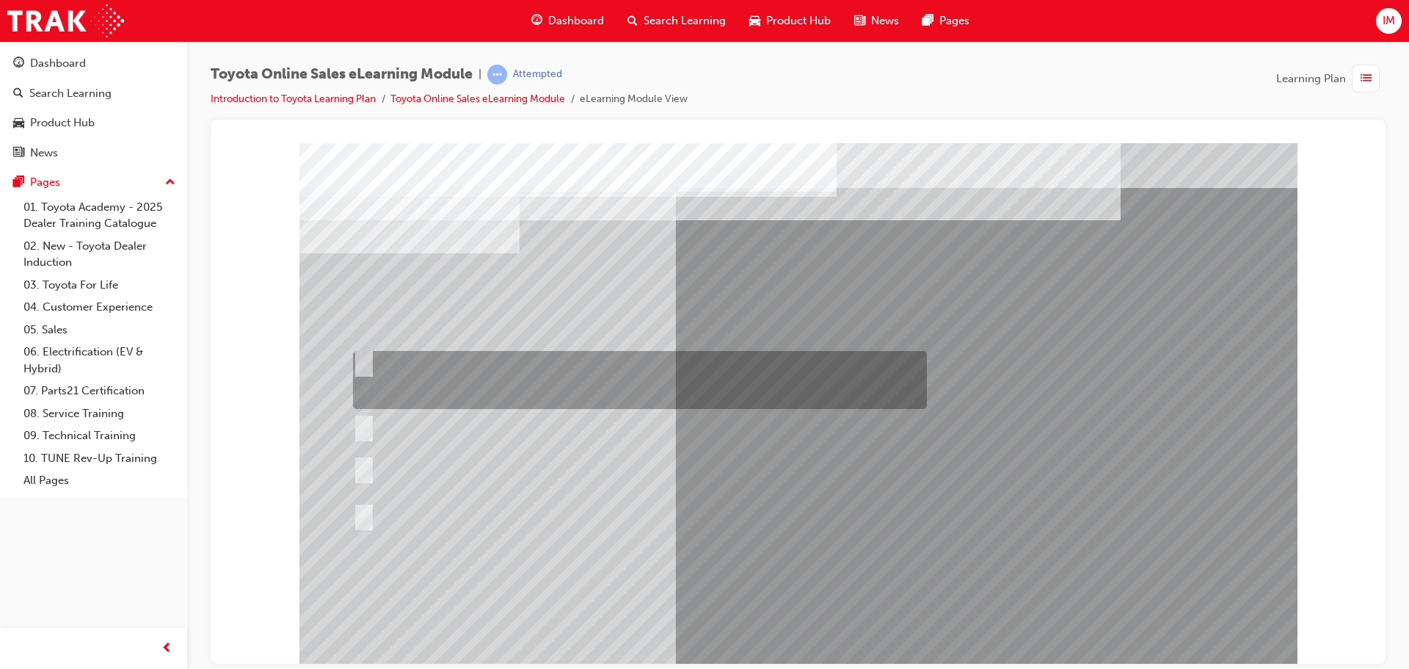
click at [555, 380] on div at bounding box center [636, 380] width 574 height 58
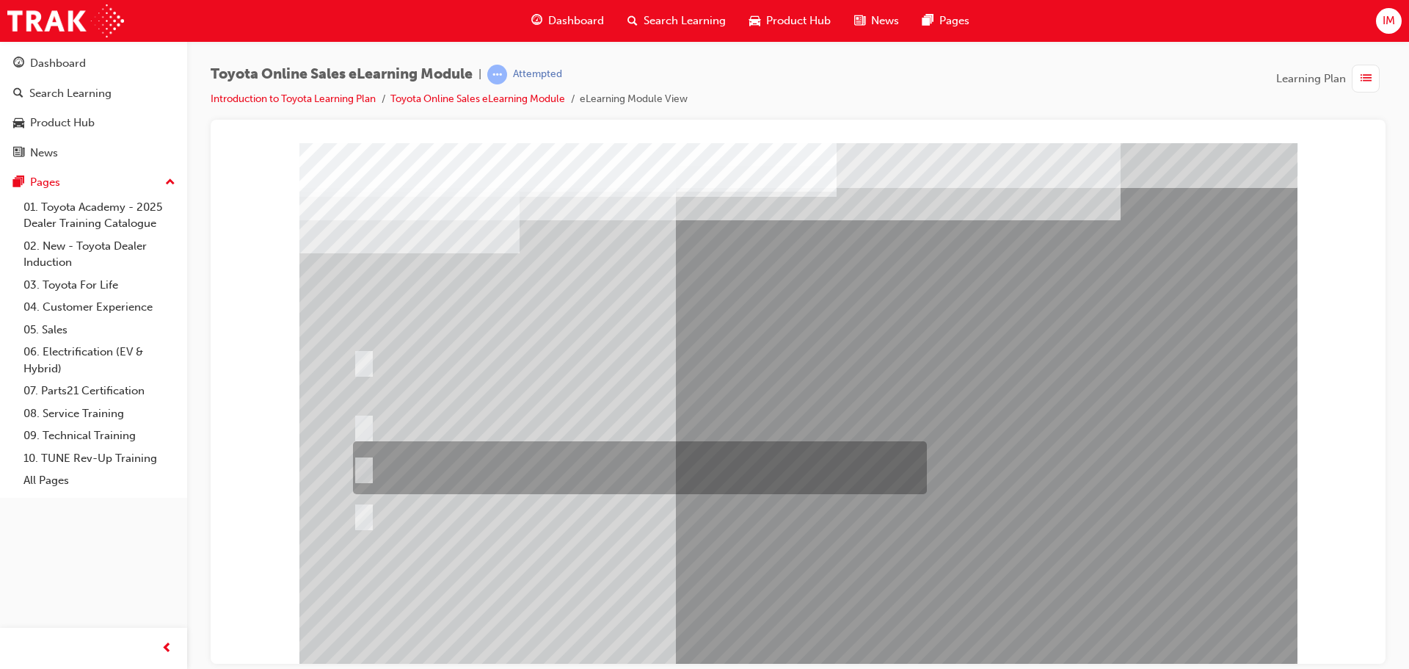
click at [567, 470] on div at bounding box center [636, 467] width 574 height 53
radio input "false"
click at [644, 474] on div at bounding box center [636, 467] width 574 height 53
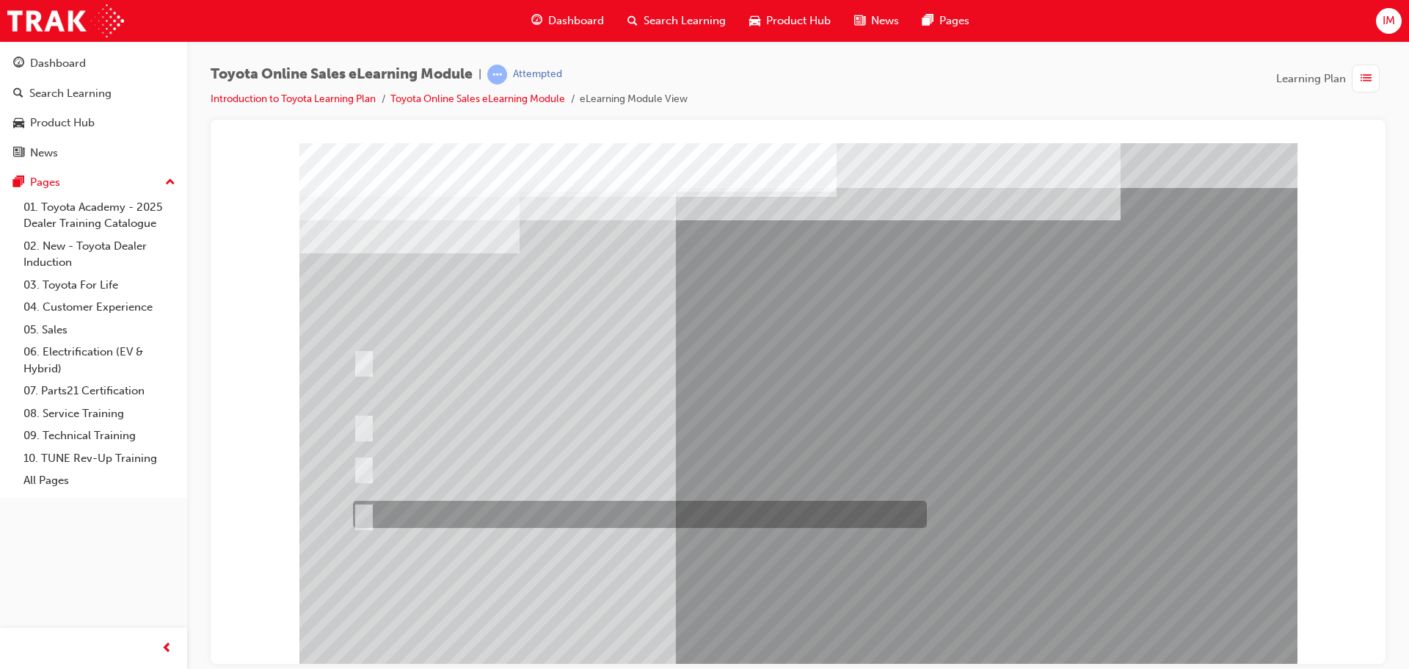
click at [643, 520] on div at bounding box center [636, 514] width 574 height 27
radio input "false"
radio input "true"
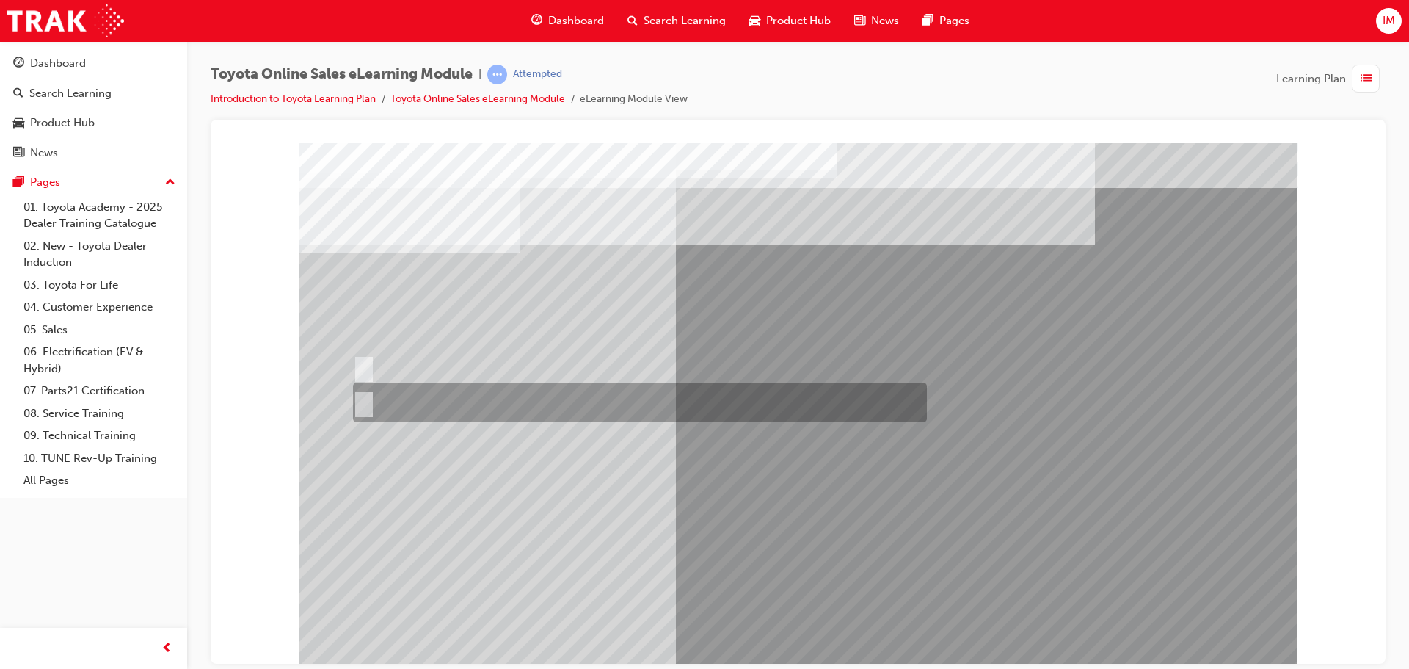
click at [411, 394] on div at bounding box center [636, 402] width 574 height 40
radio input "true"
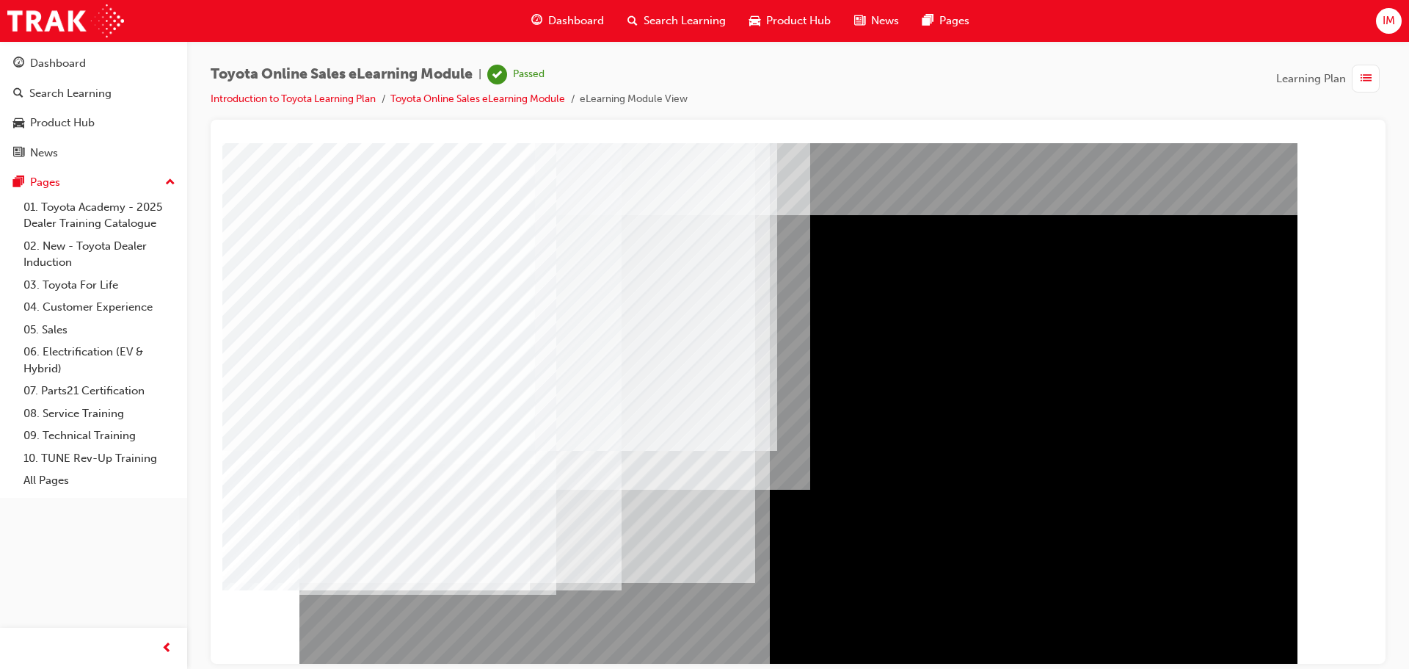
click at [1212, 189] on td "Loading..." at bounding box center [798, 170] width 1137 height 40
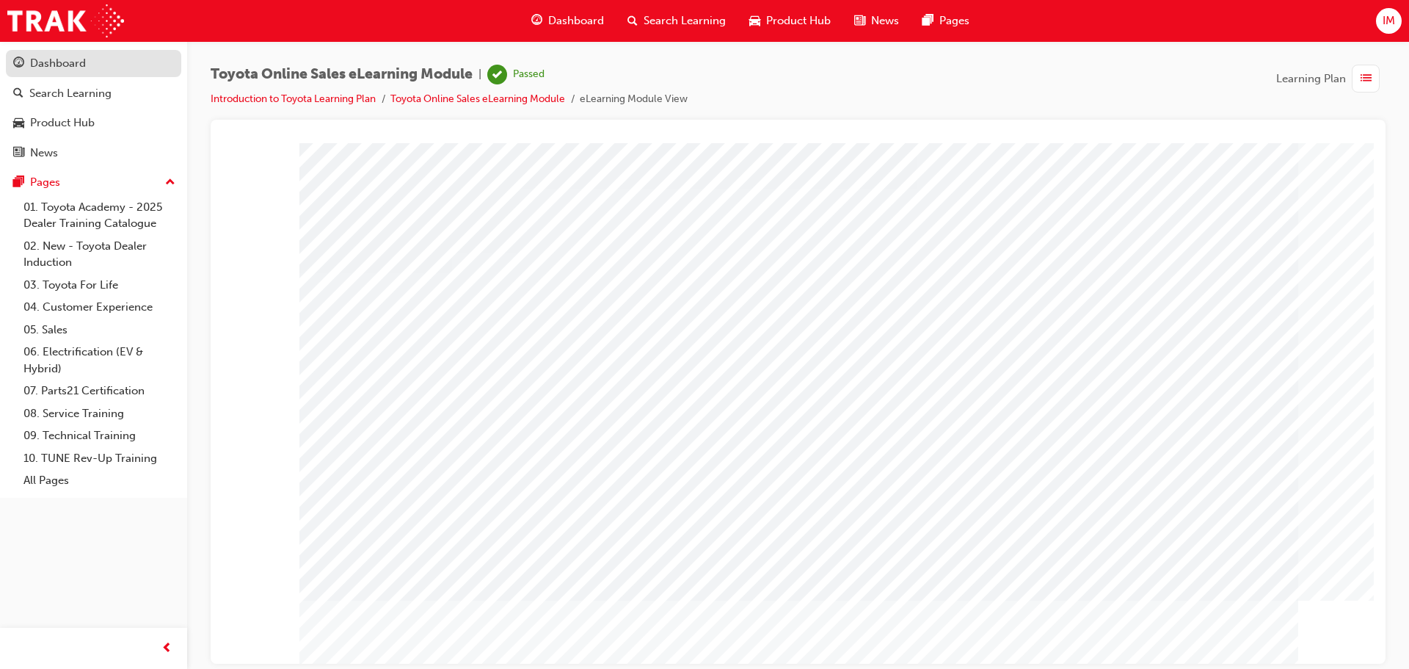
click at [65, 73] on link "Dashboard" at bounding box center [93, 63] width 175 height 27
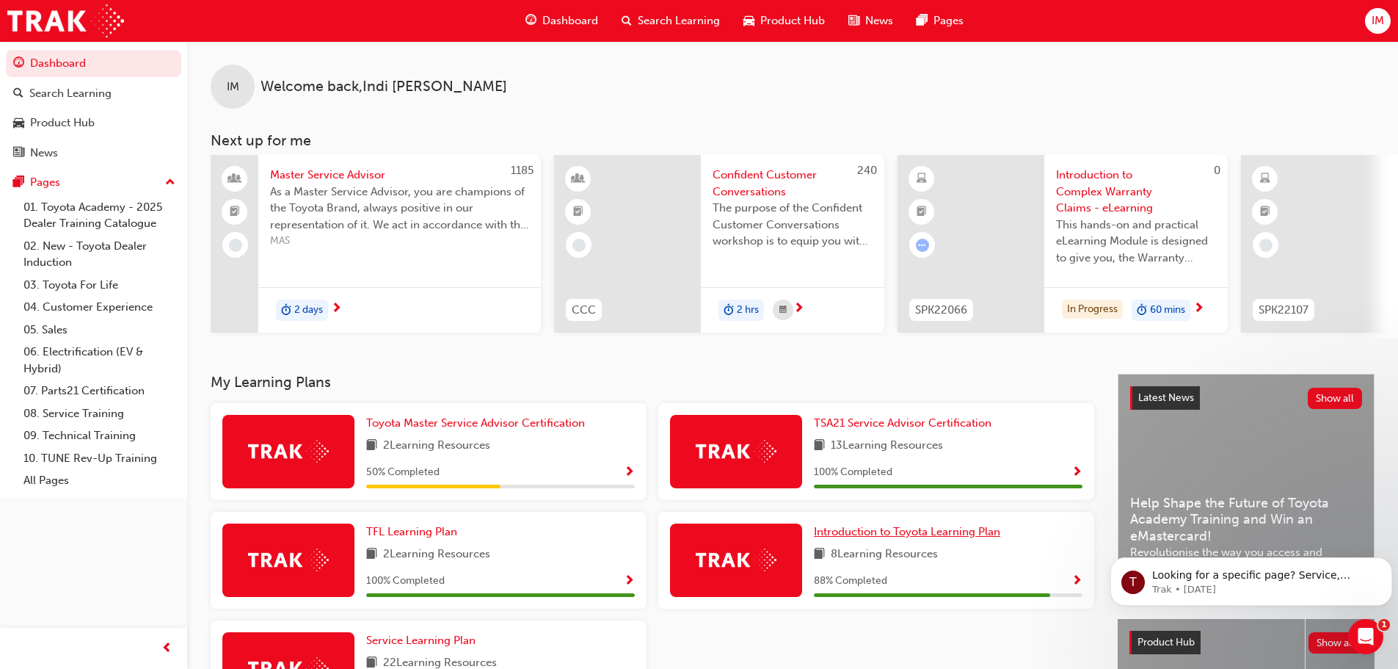
click at [868, 529] on link "Introduction to Toyota Learning Plan" at bounding box center [910, 531] width 192 height 17
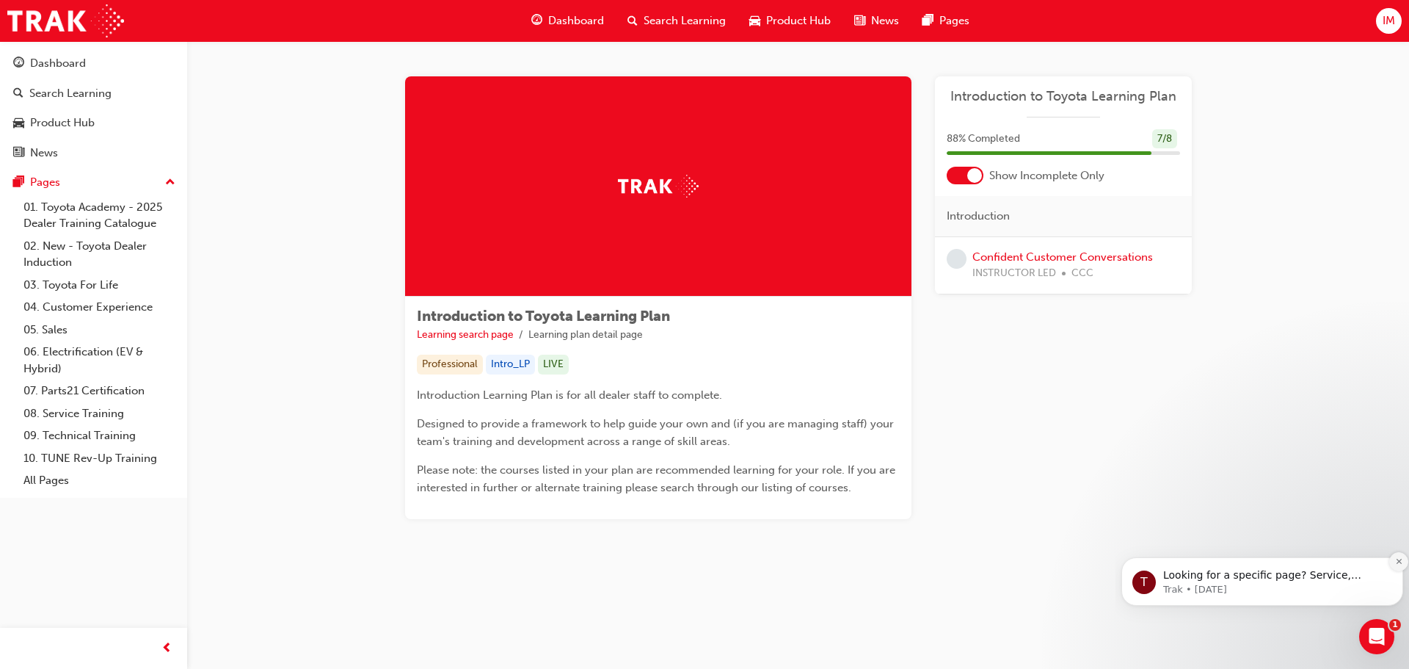
click at [1400, 563] on icon "Dismiss notification" at bounding box center [1399, 561] width 8 height 8
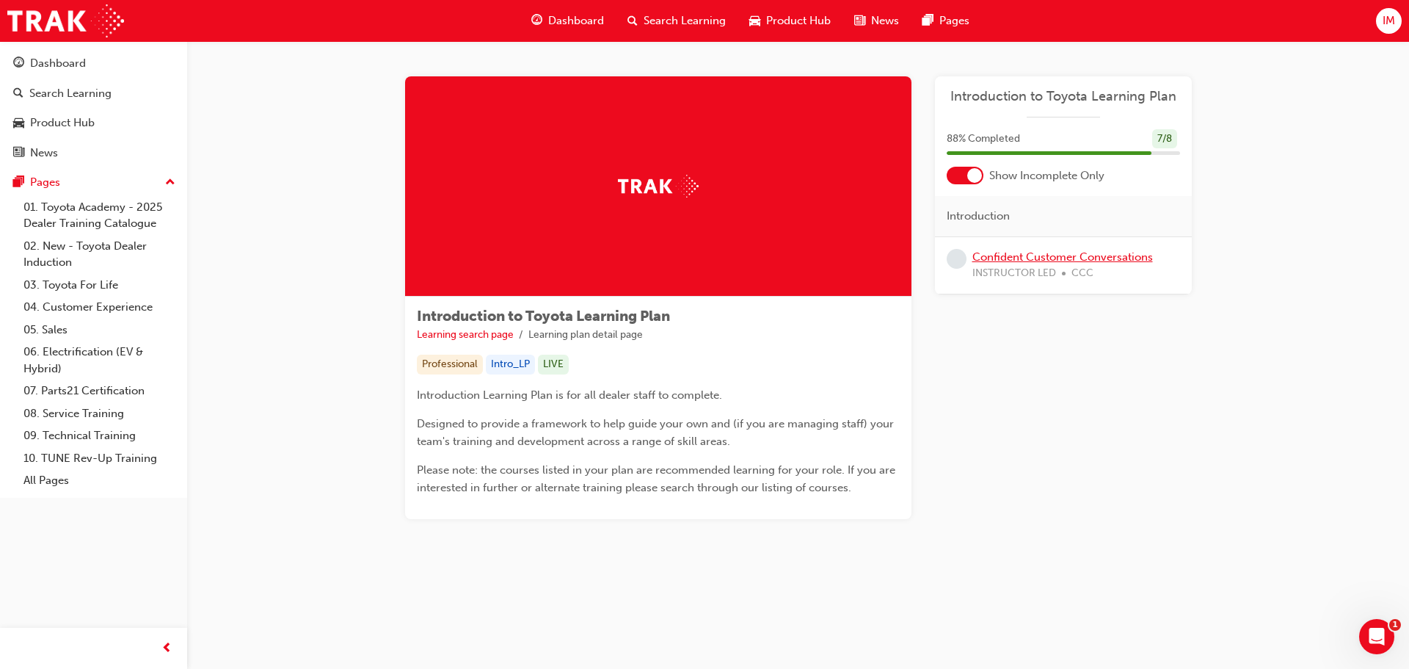
click at [1031, 260] on link "Confident Customer Conversations" at bounding box center [1063, 256] width 181 height 13
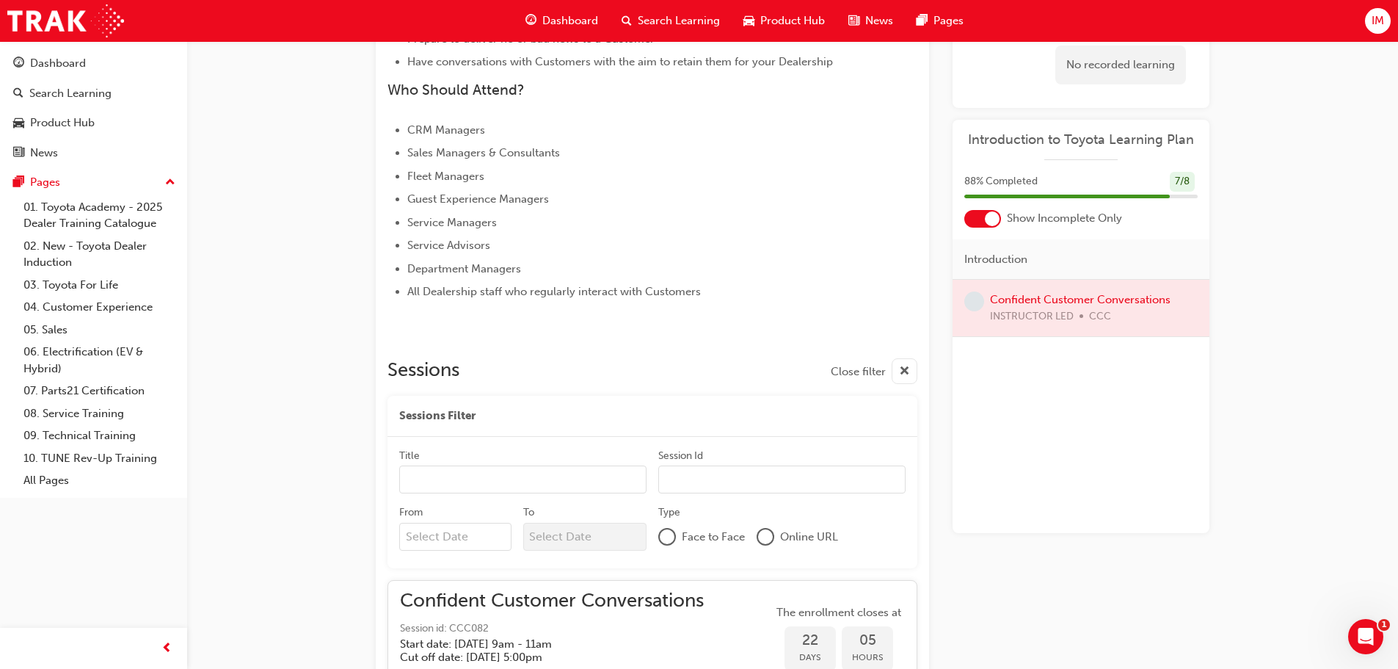
scroll to position [294, 0]
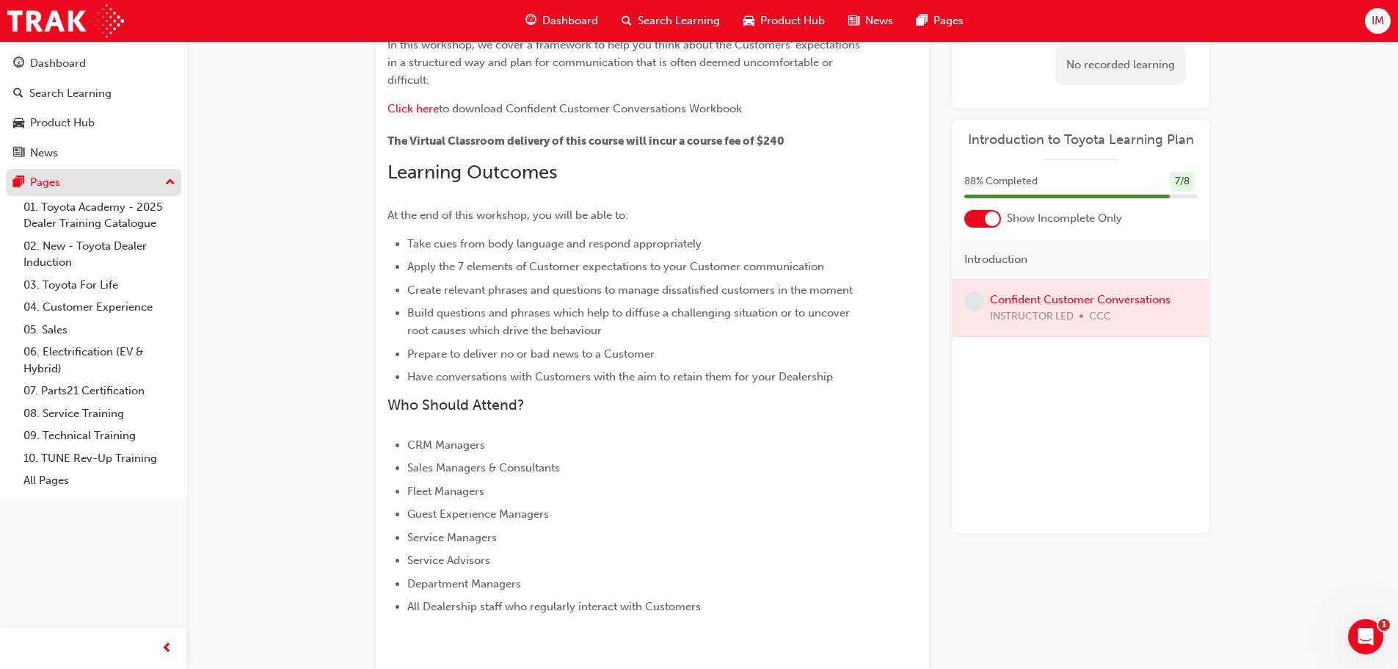
click at [58, 178] on div "Pages" at bounding box center [45, 182] width 30 height 17
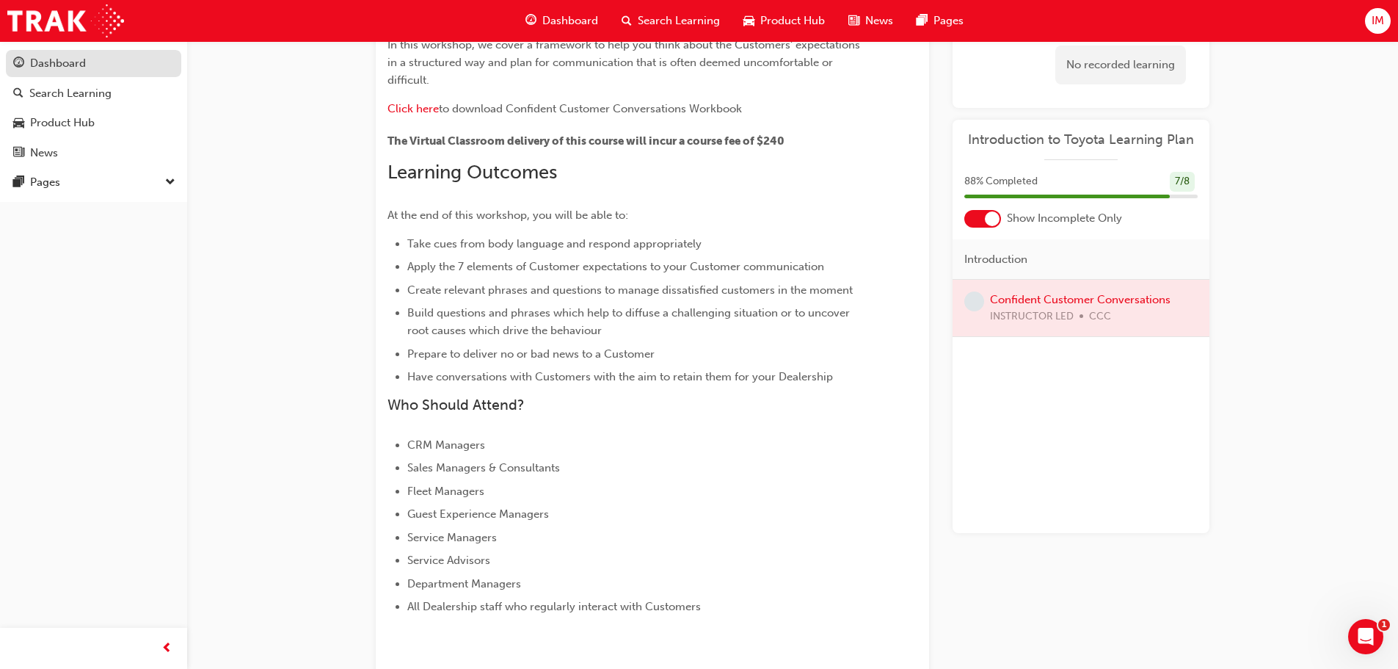
click at [86, 70] on div "Dashboard" at bounding box center [93, 63] width 161 height 18
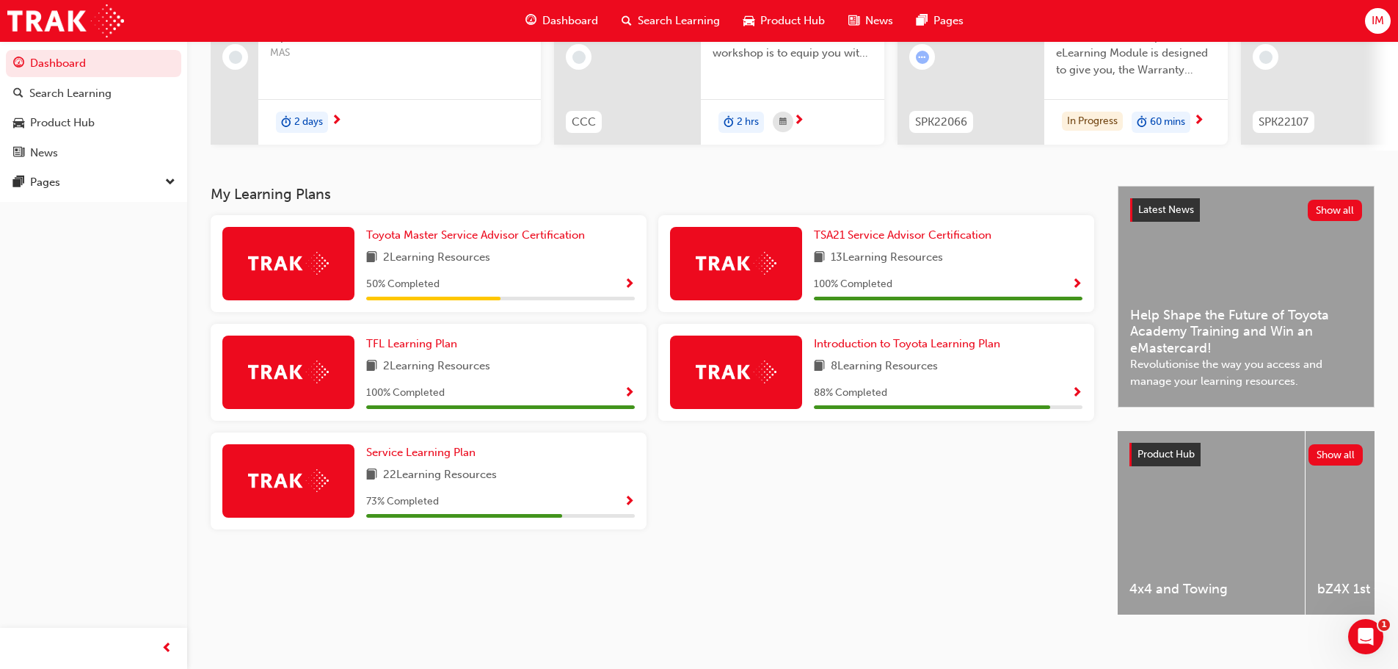
scroll to position [208, 0]
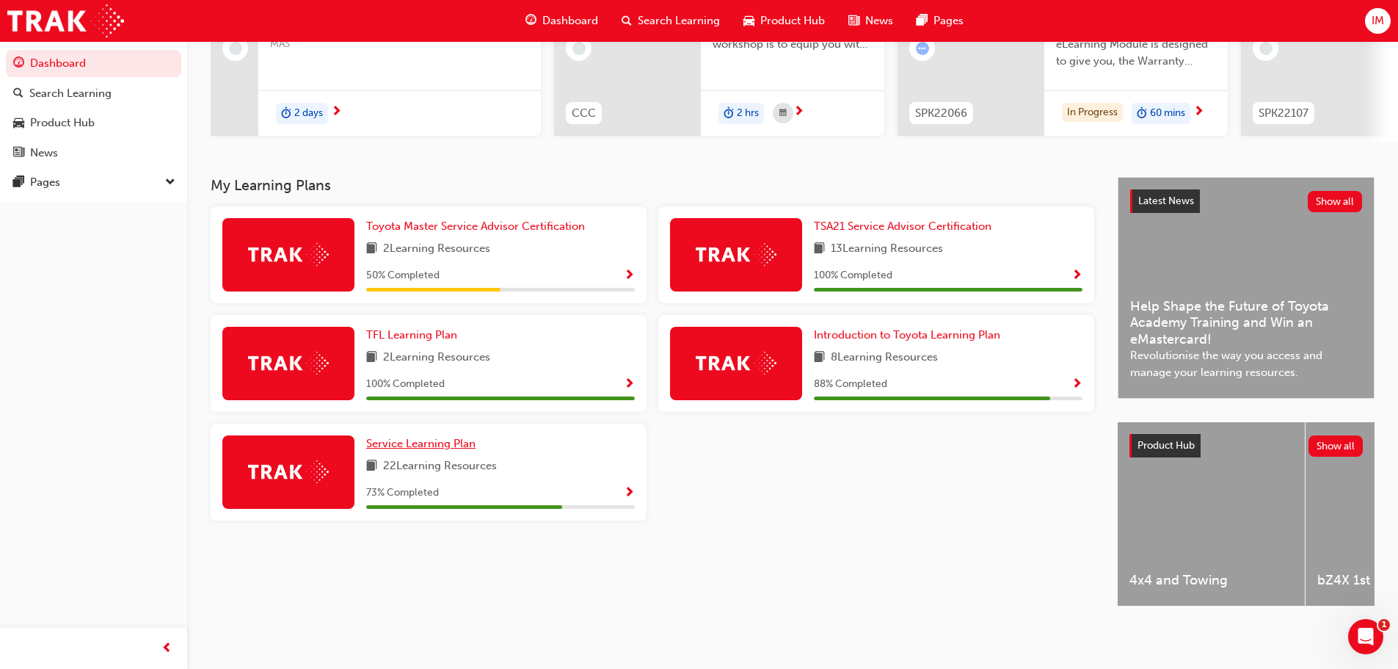
click at [442, 440] on span "Service Learning Plan" at bounding box center [420, 443] width 109 height 13
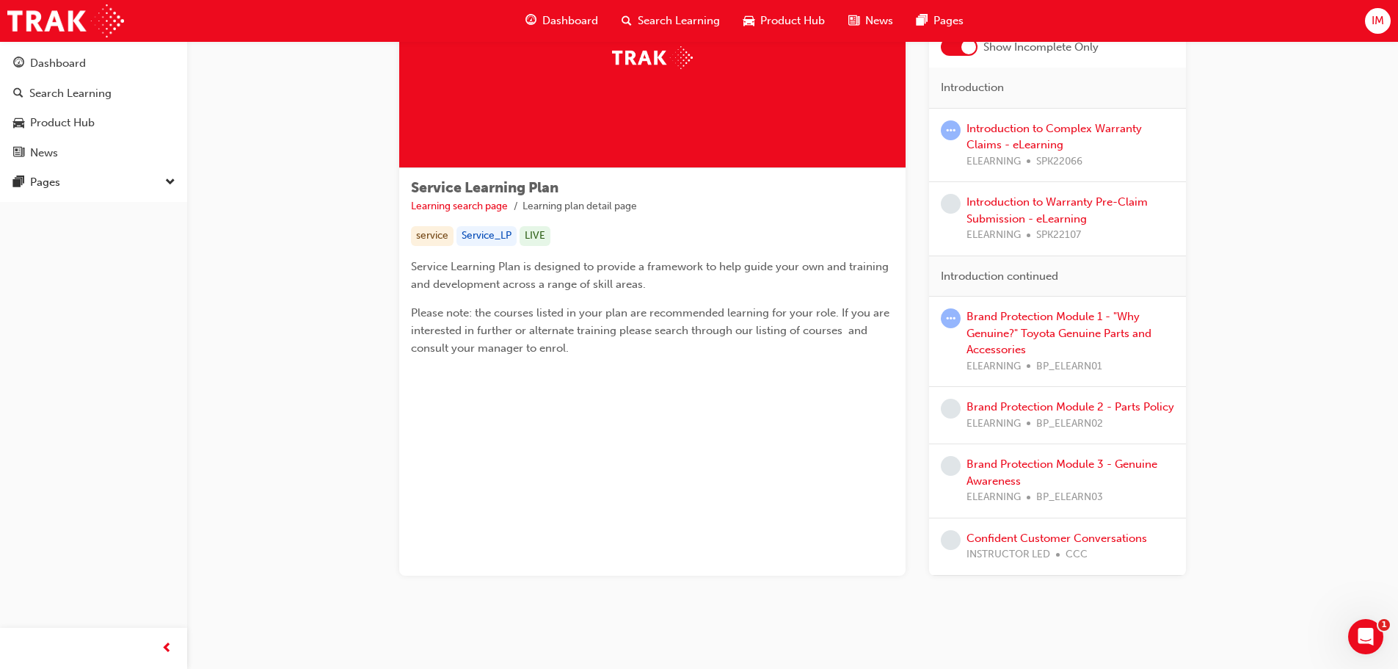
scroll to position [142, 0]
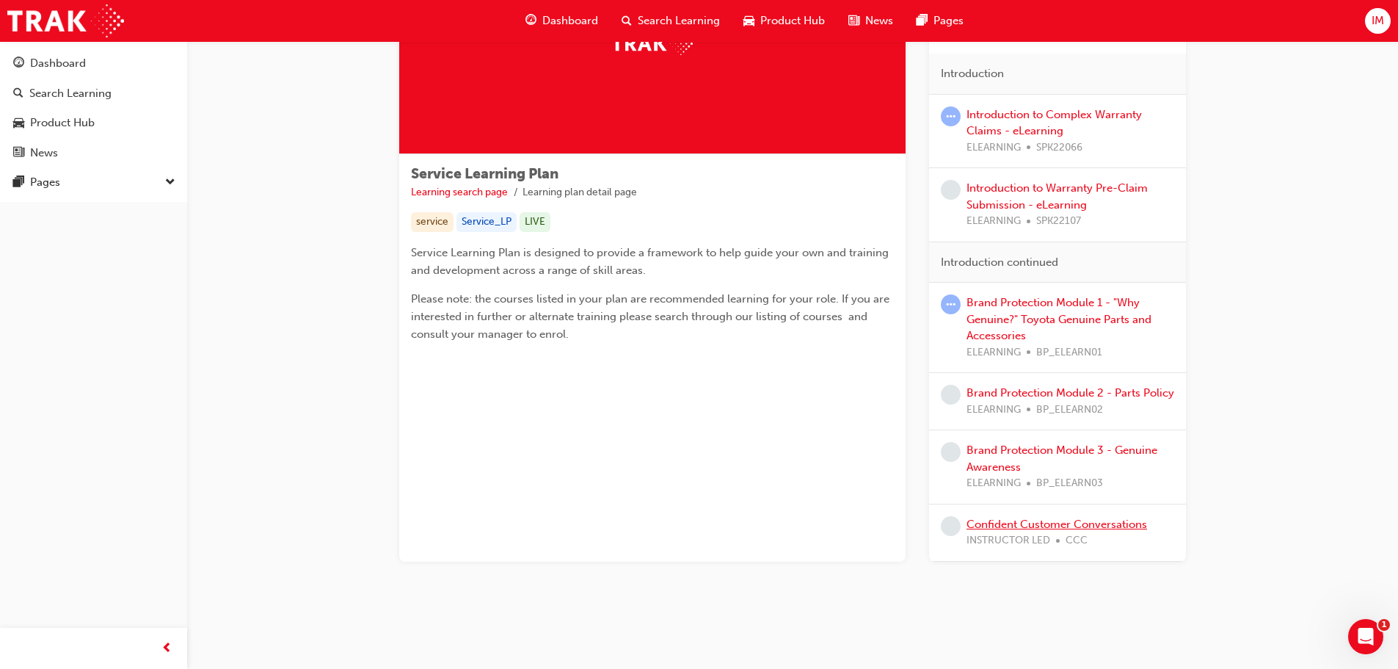
click at [1083, 520] on link "Confident Customer Conversations" at bounding box center [1057, 523] width 181 height 13
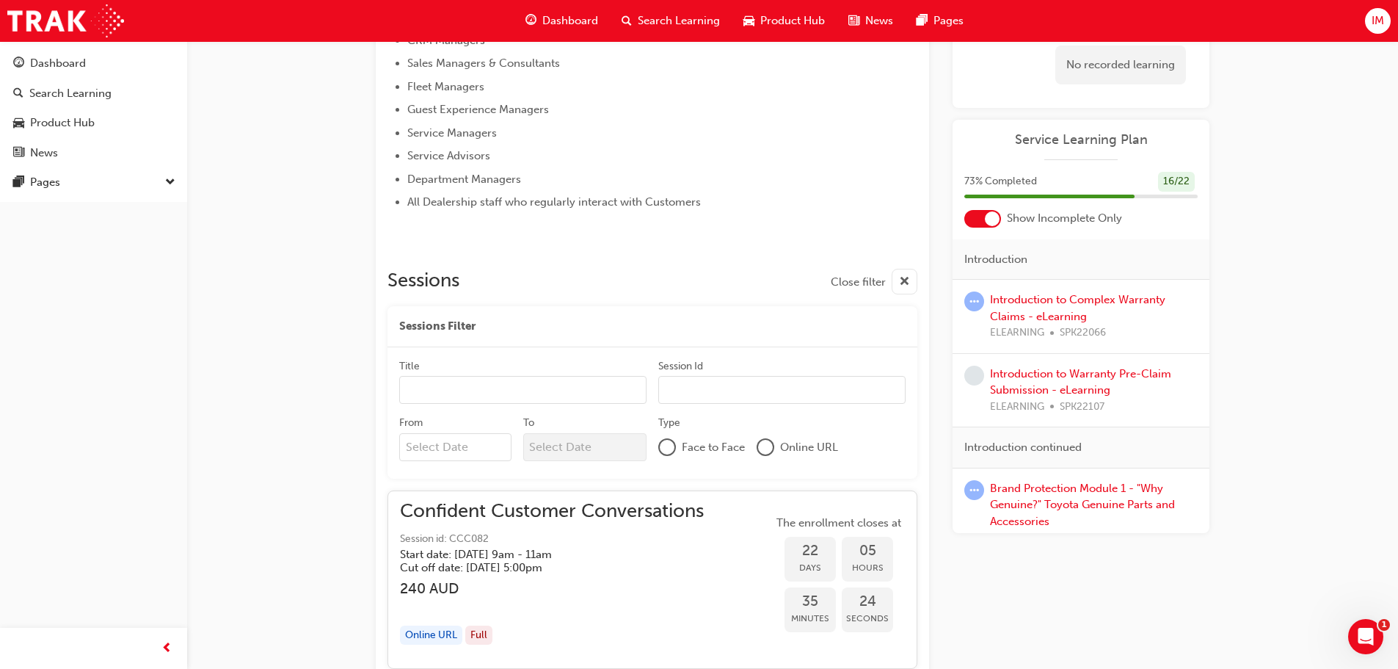
scroll to position [675, 0]
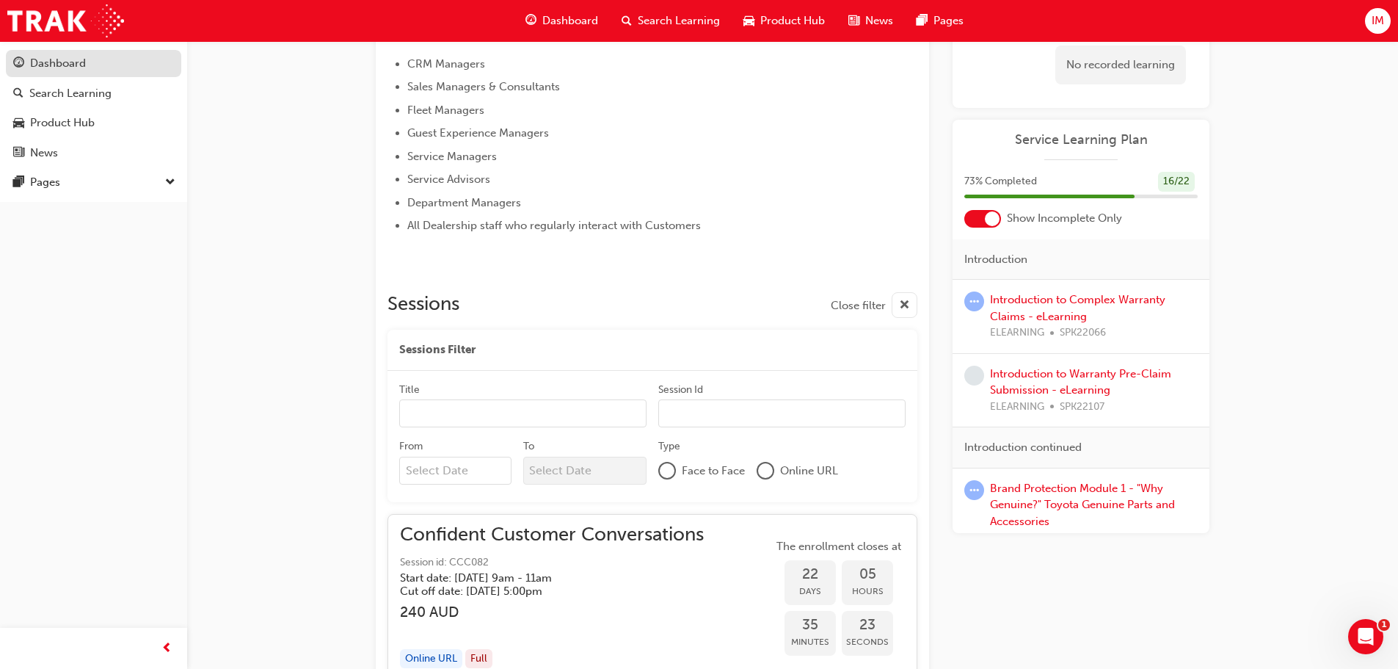
click at [90, 58] on div "Dashboard" at bounding box center [93, 63] width 161 height 18
